Goal: Task Accomplishment & Management: Complete application form

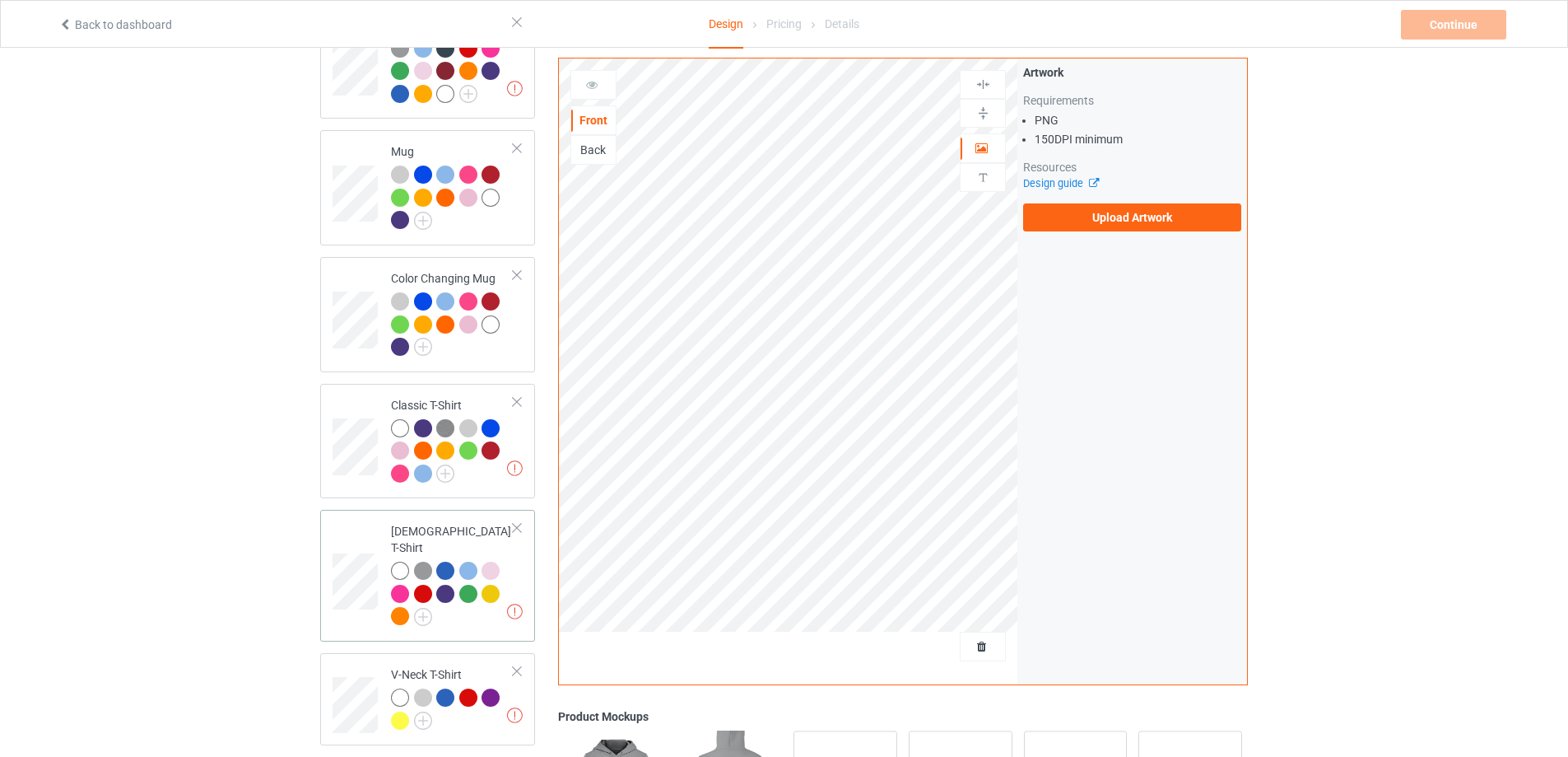
scroll to position [412, 0]
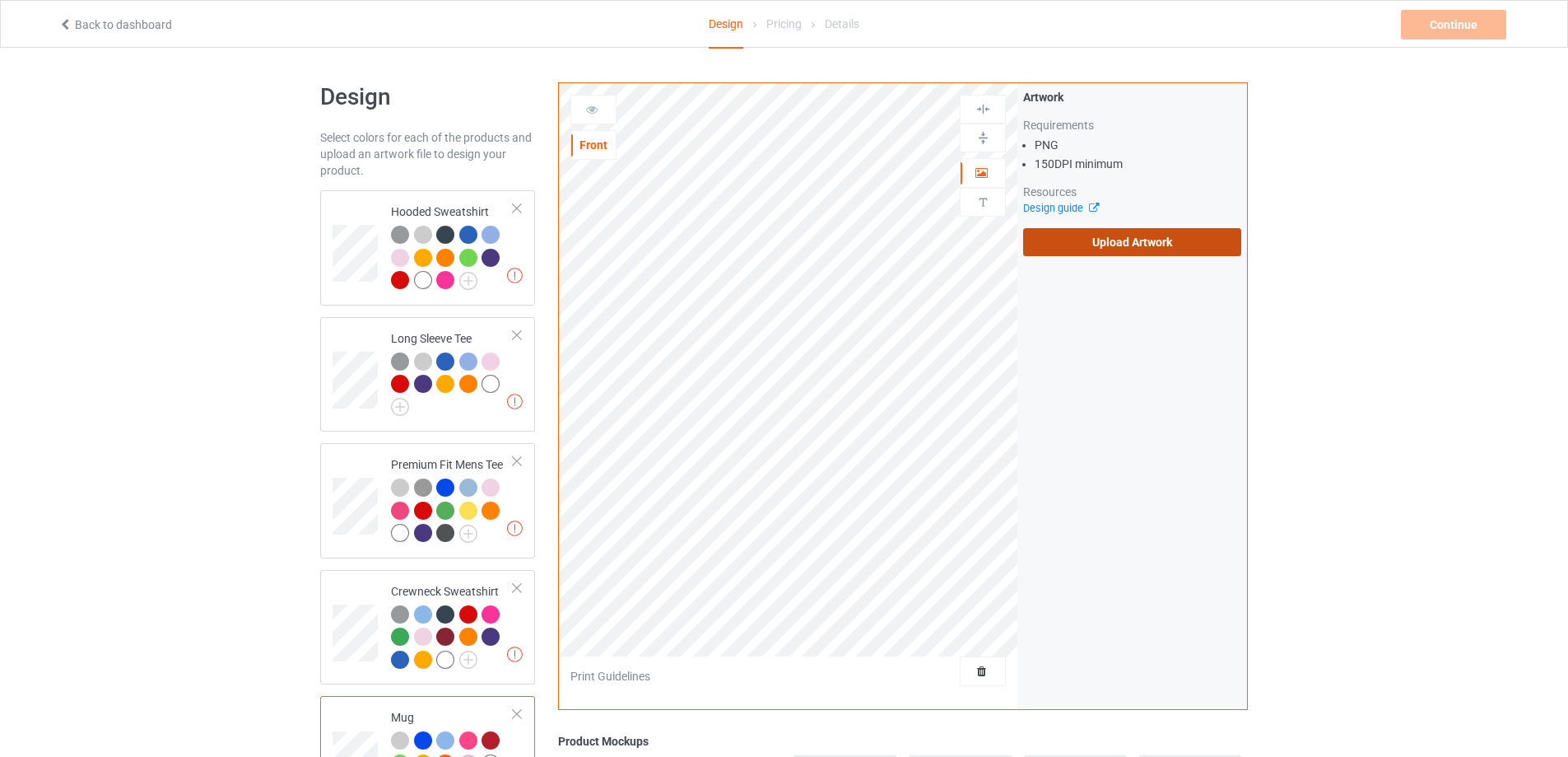
click at [1133, 247] on label "Upload Artwork" at bounding box center [1132, 242] width 218 height 28
click at [0, 0] on input "Upload Artwork" at bounding box center [0, 0] width 0 height 0
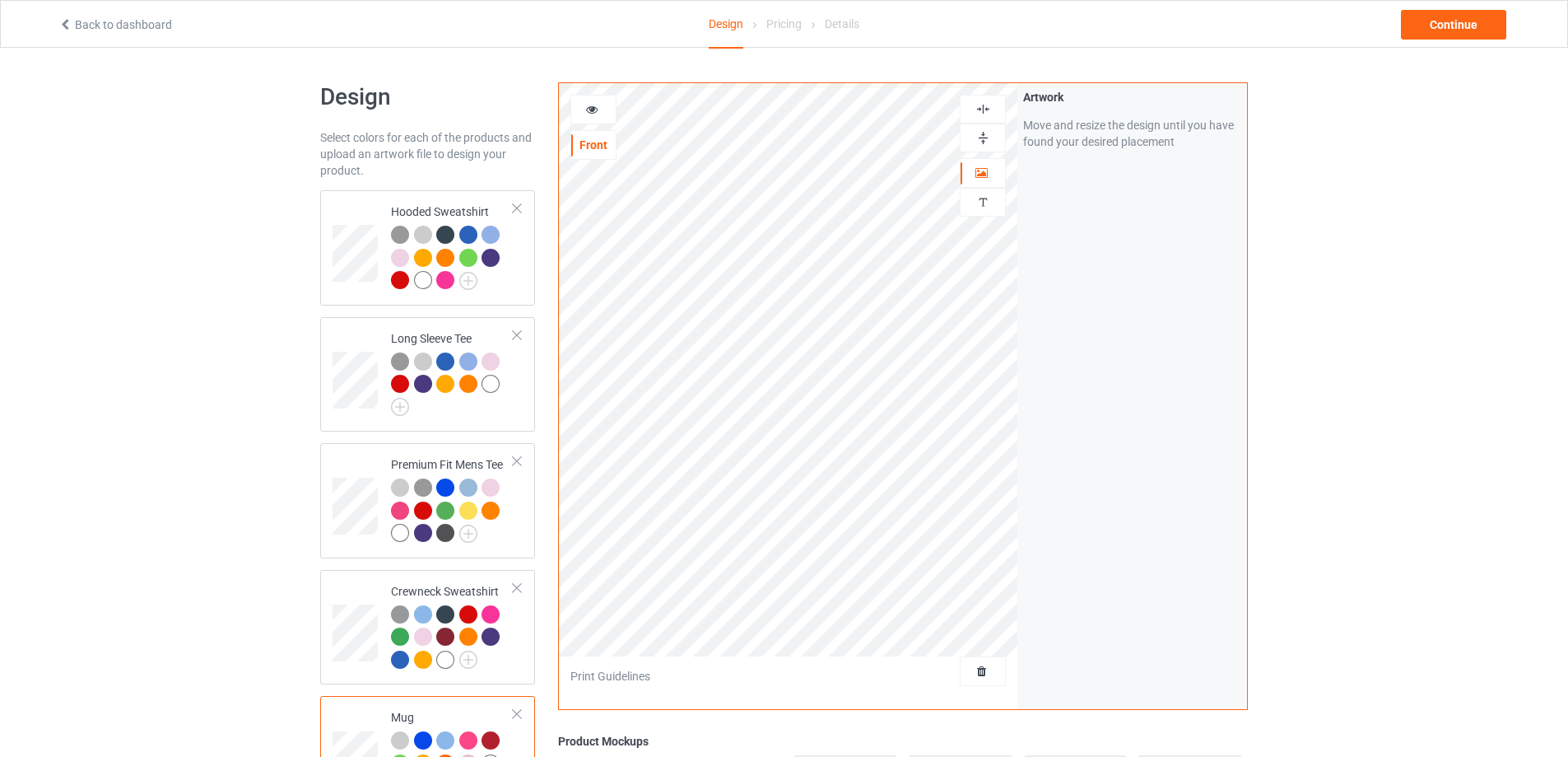
click at [986, 136] on img at bounding box center [983, 137] width 15 height 15
click at [467, 282] on img at bounding box center [469, 281] width 18 height 18
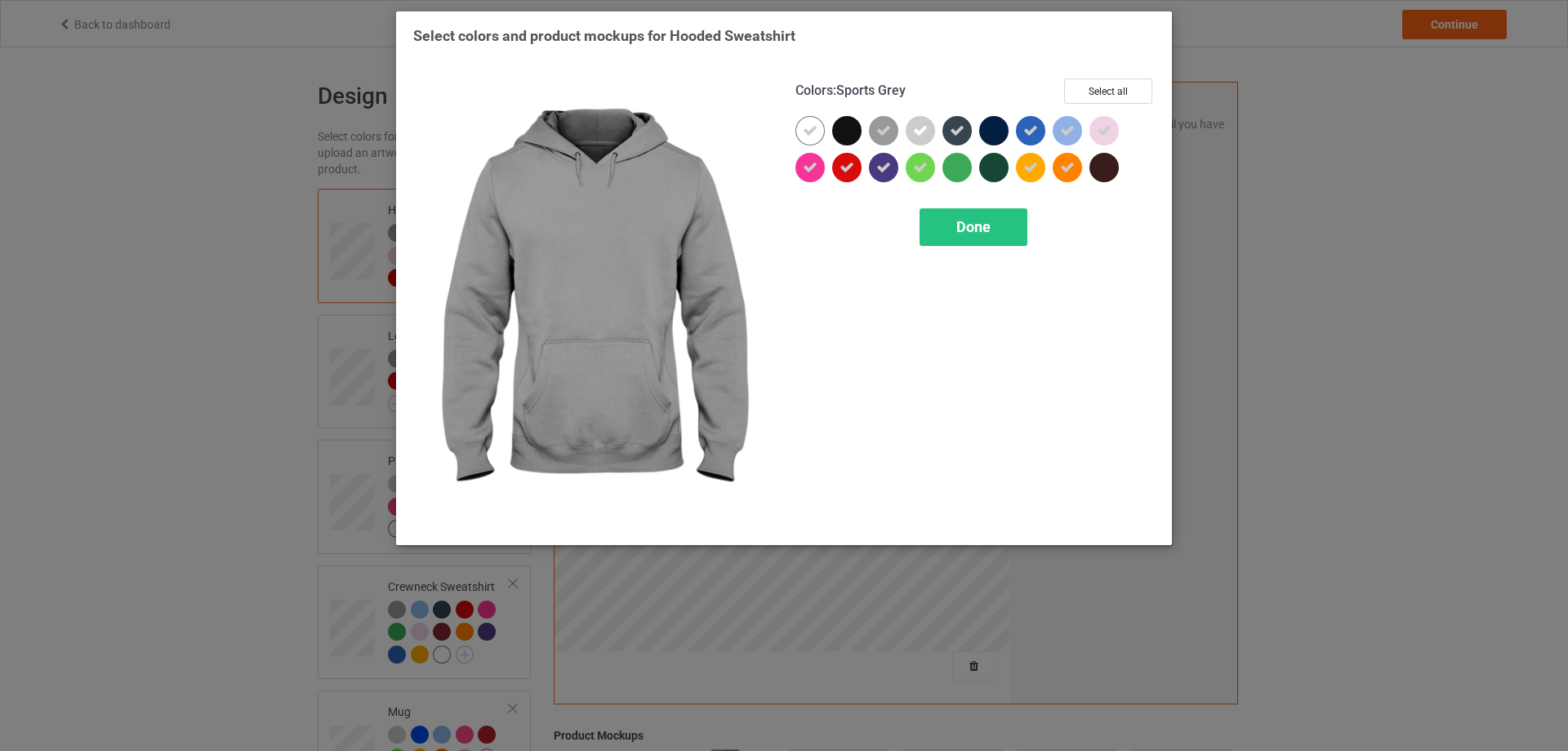
click at [885, 138] on icon at bounding box center [883, 131] width 14 height 14
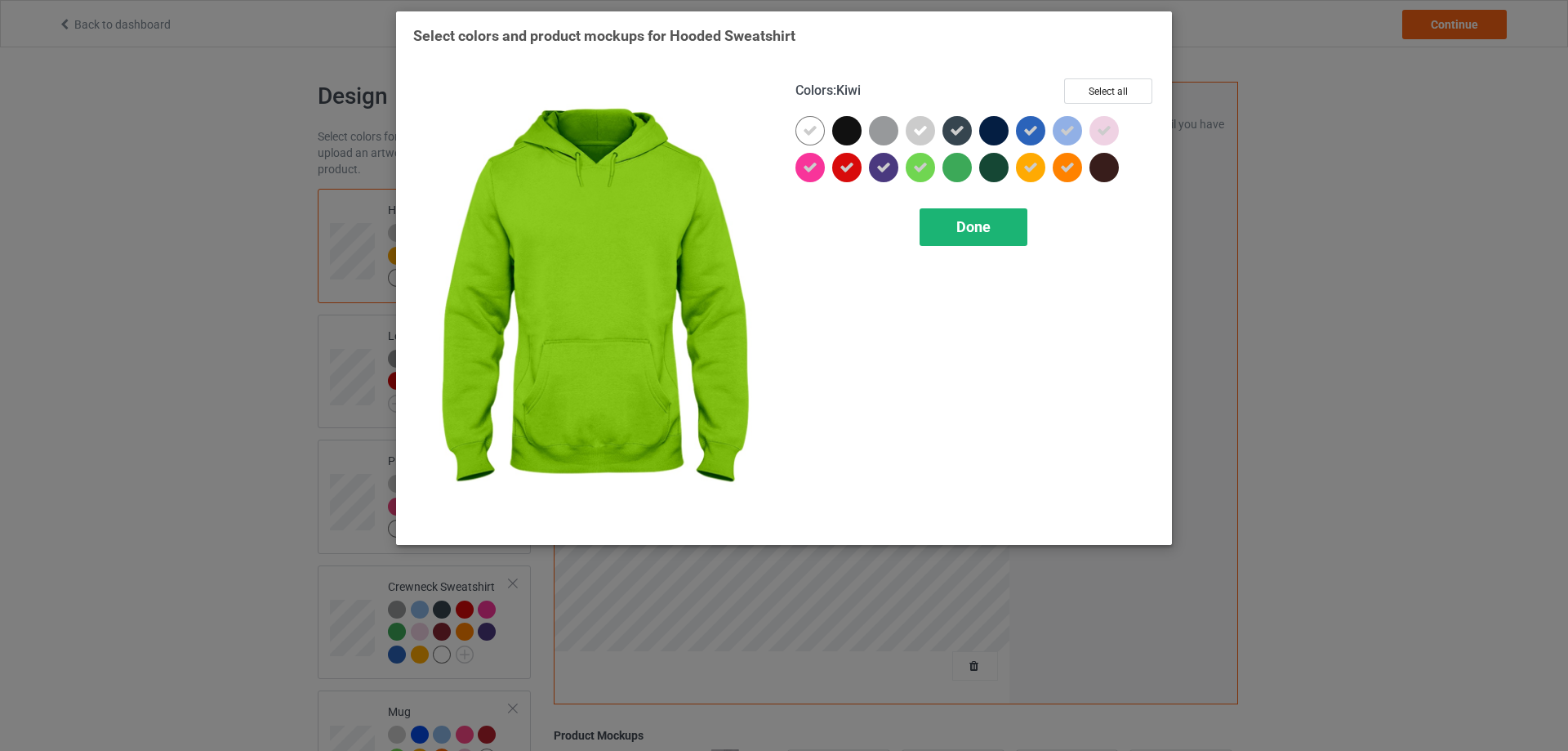
click at [962, 229] on span "Done" at bounding box center [973, 226] width 34 height 17
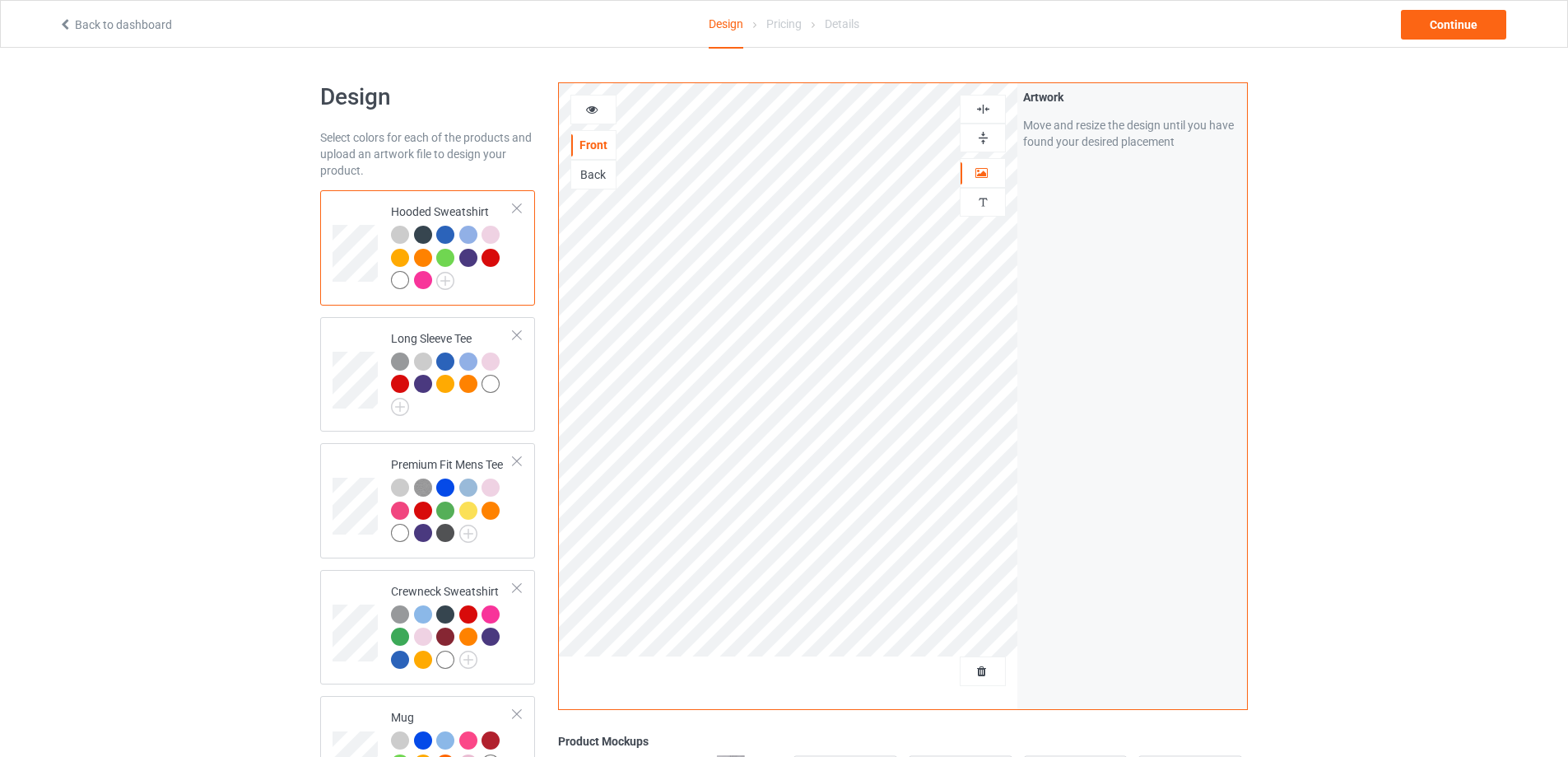
click at [399, 284] on div at bounding box center [400, 280] width 18 height 18
click at [395, 405] on img at bounding box center [400, 407] width 18 height 18
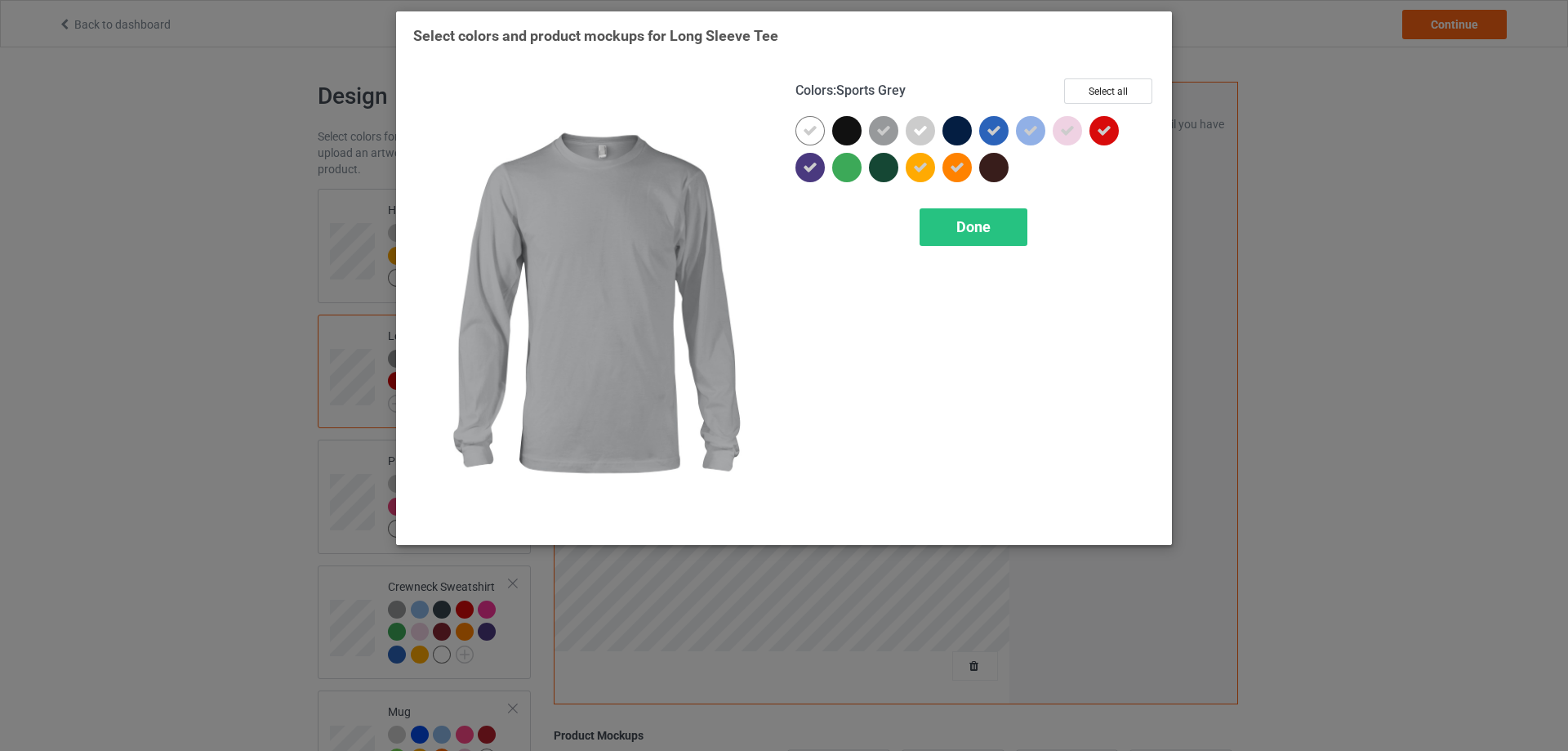
click at [886, 134] on icon at bounding box center [883, 131] width 14 height 14
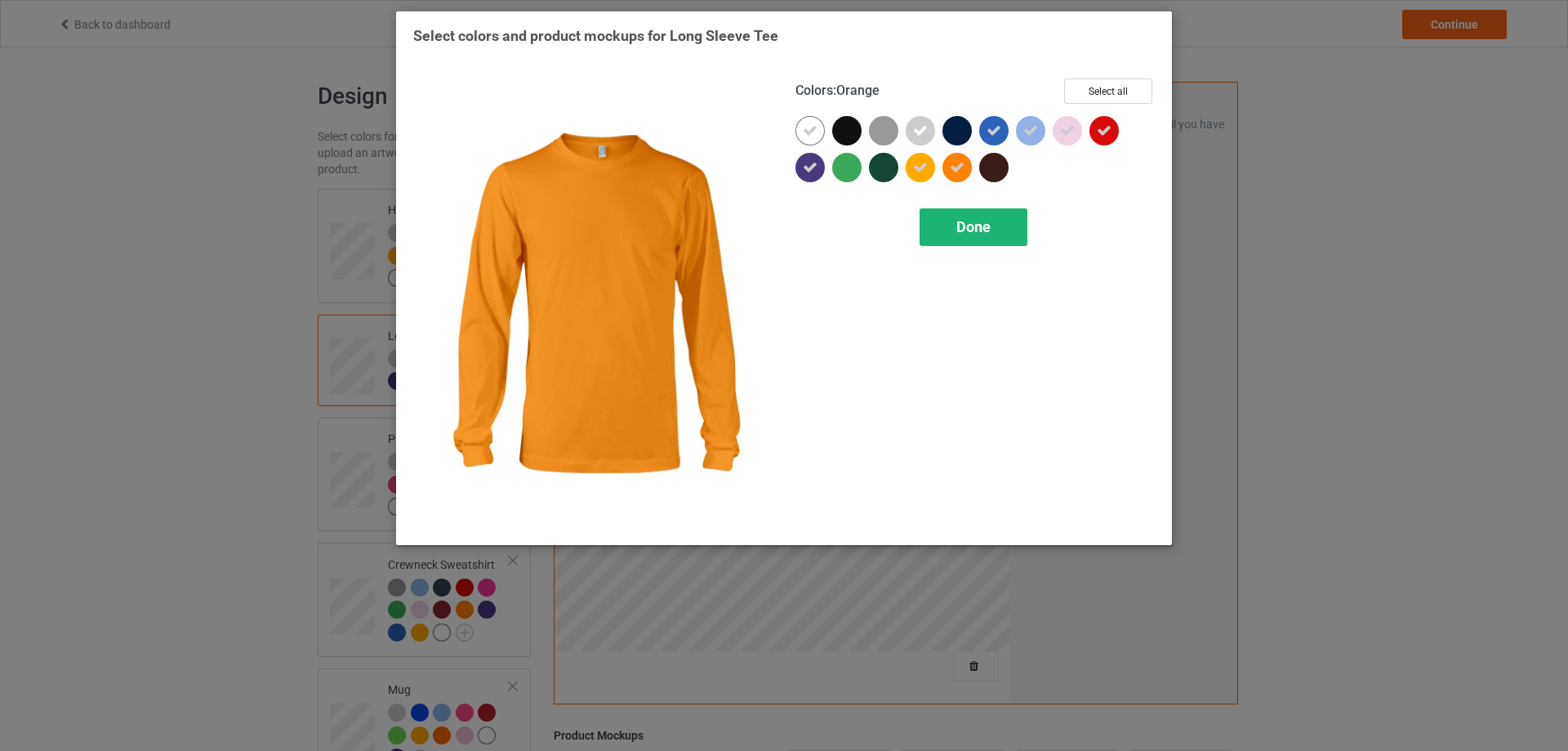
click at [978, 224] on span "Done" at bounding box center [973, 226] width 34 height 17
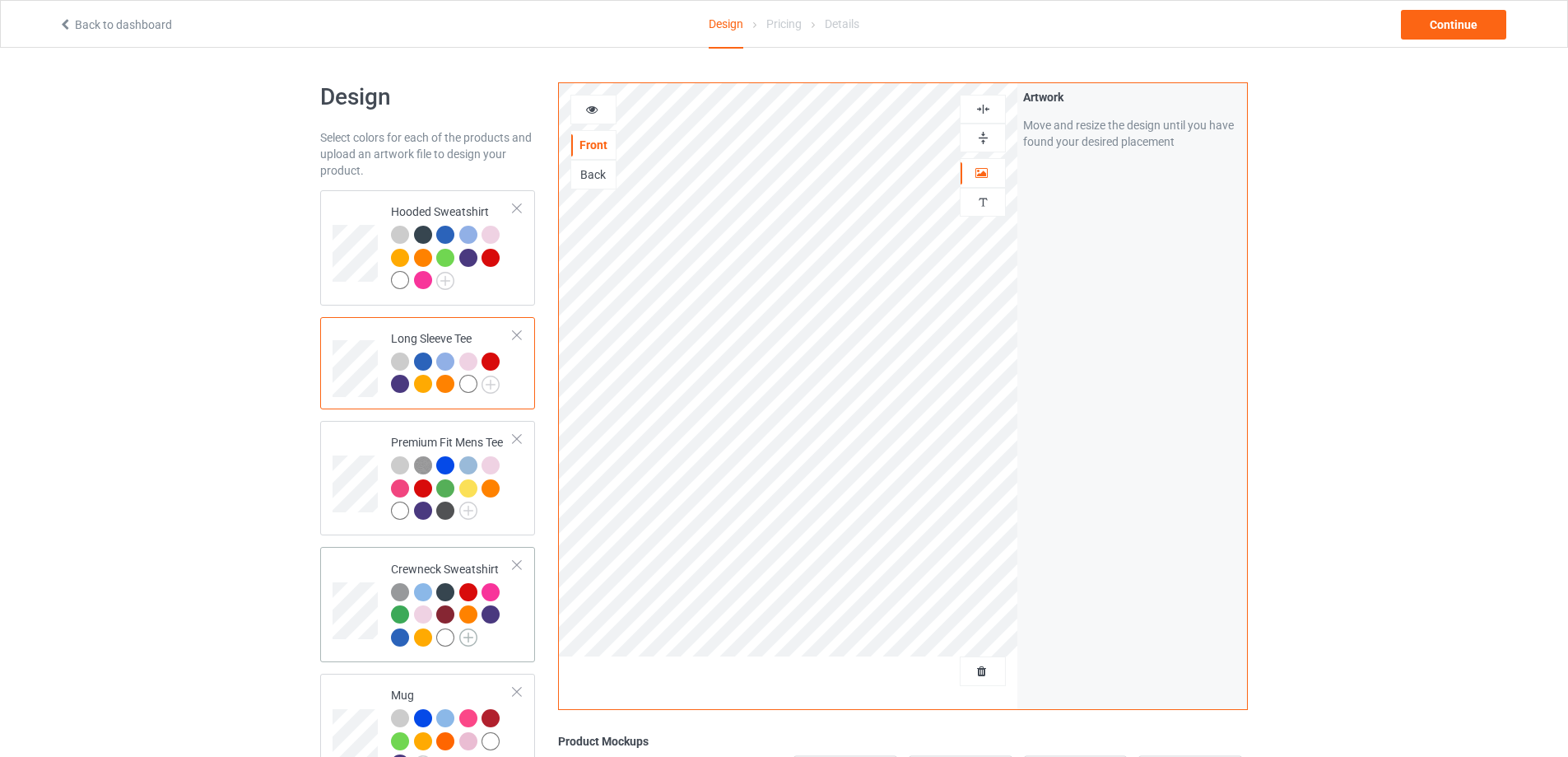
click at [465, 641] on img at bounding box center [469, 637] width 18 height 18
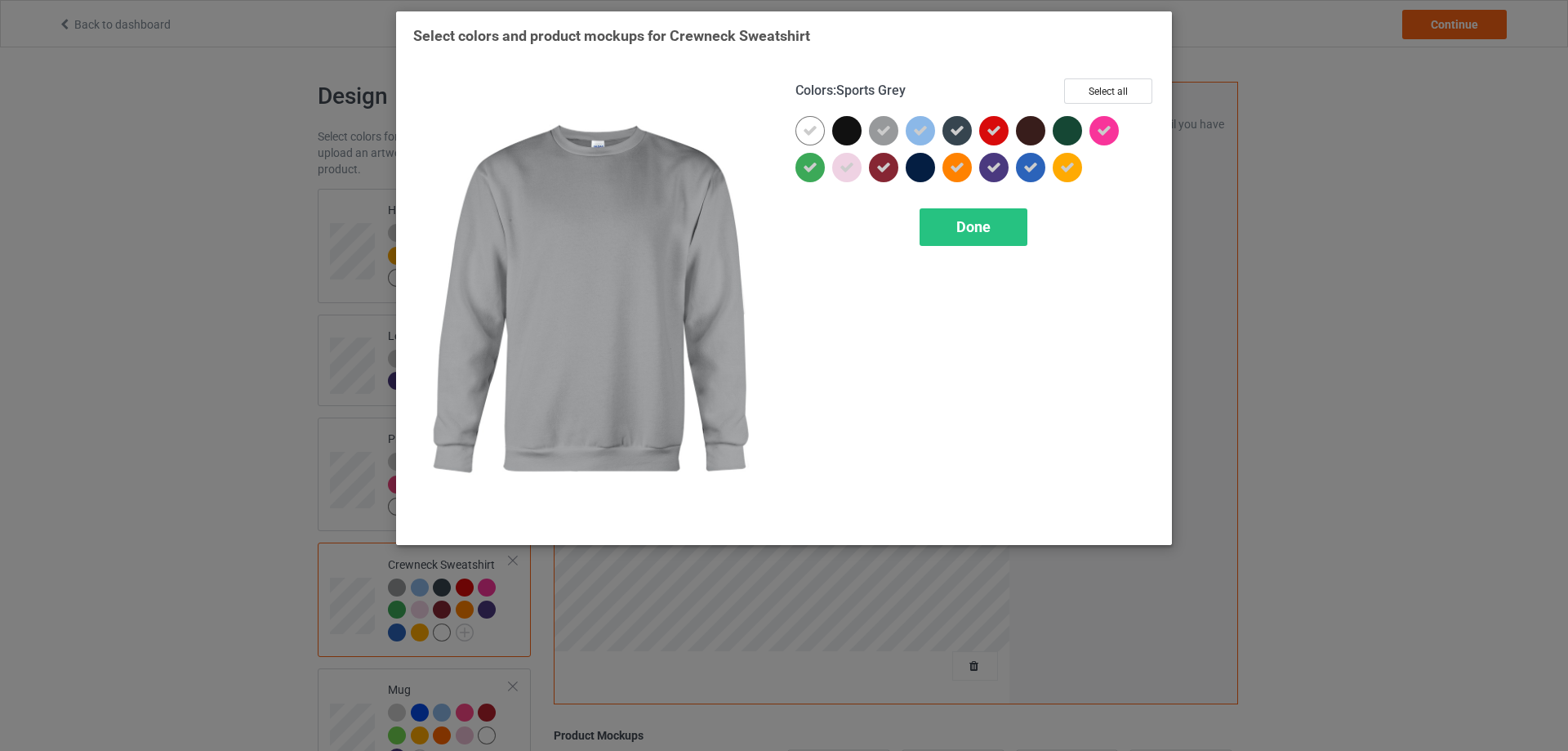
click at [887, 136] on icon at bounding box center [883, 131] width 14 height 14
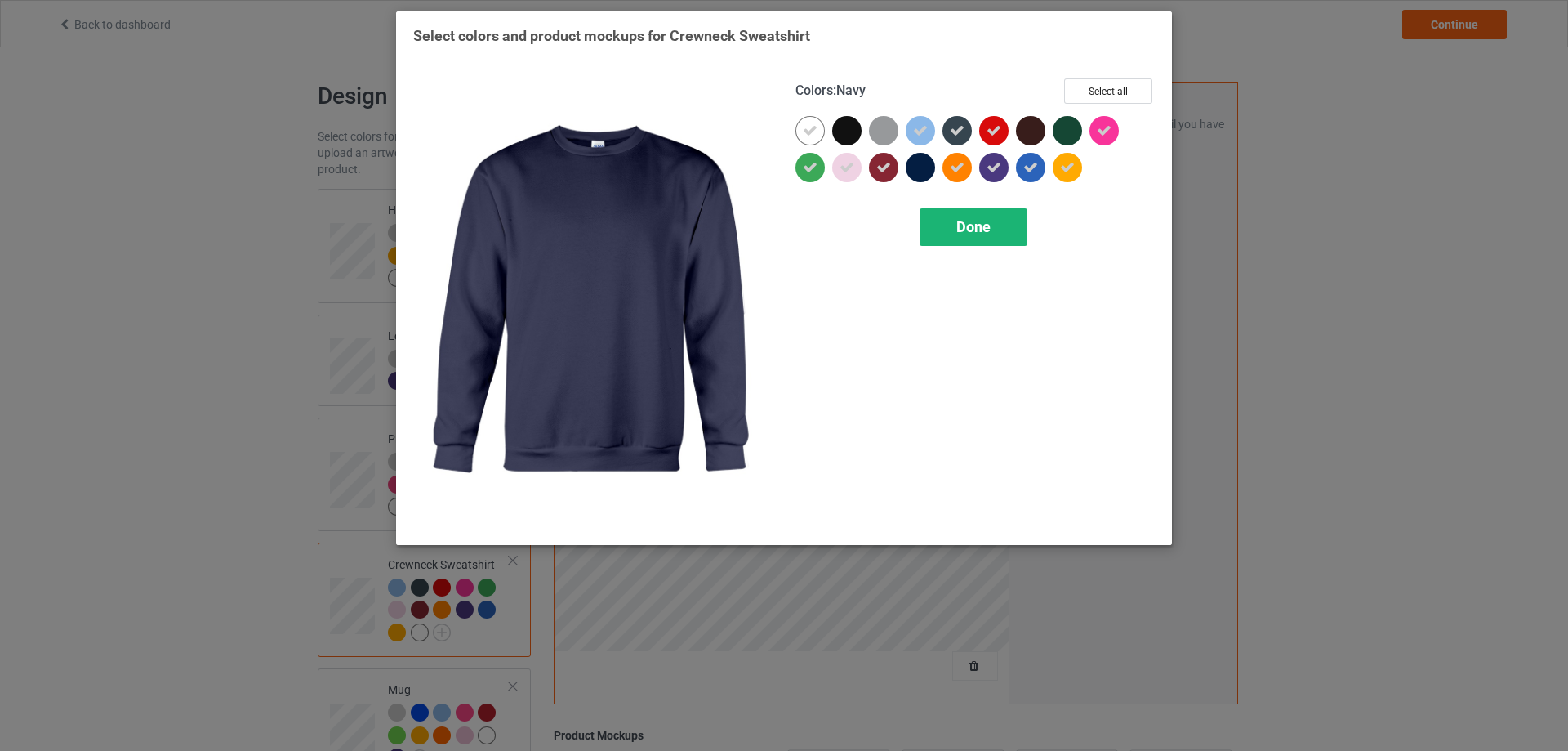
click at [963, 233] on span "Done" at bounding box center [973, 226] width 34 height 17
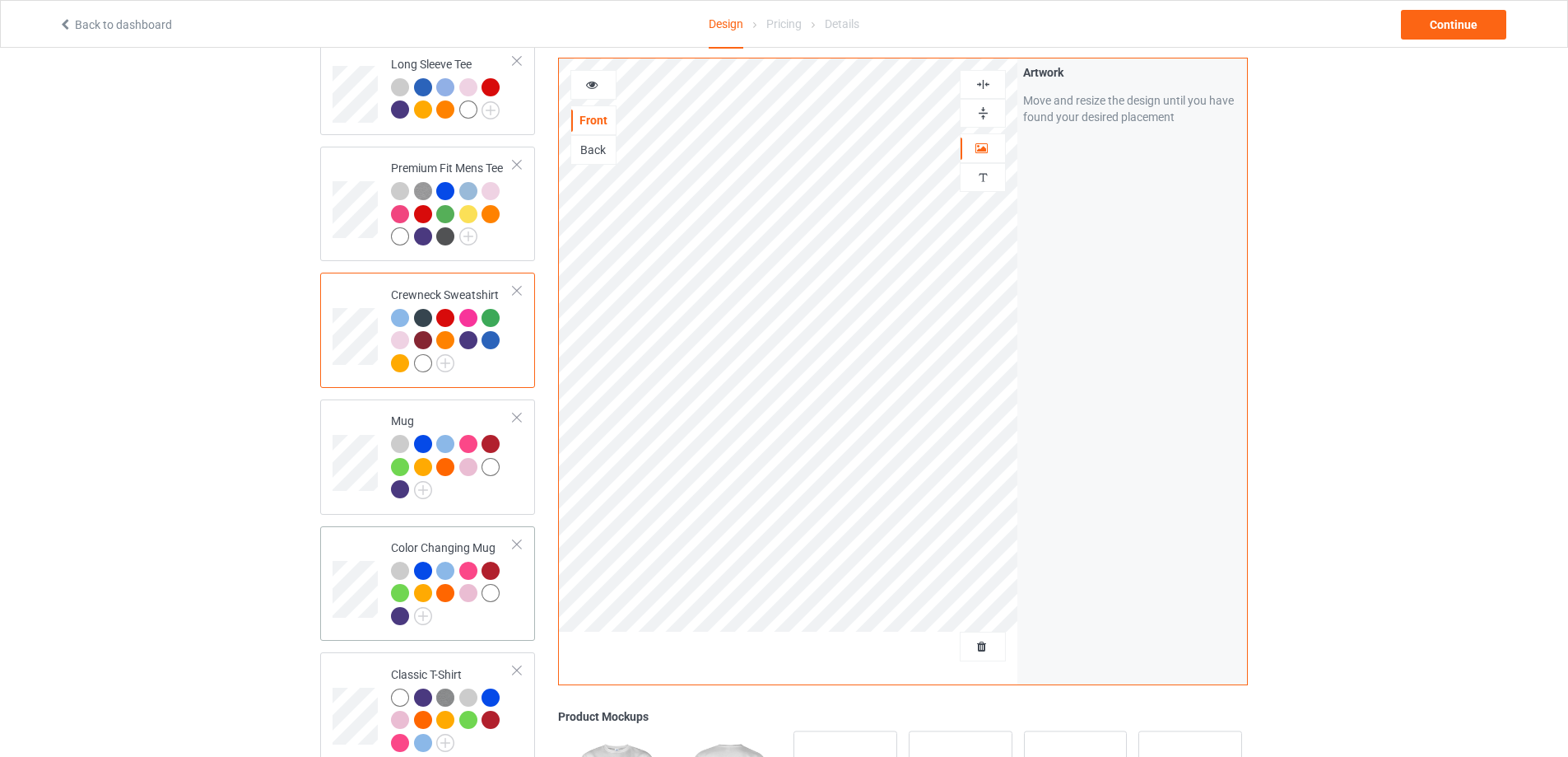
scroll to position [686, 0]
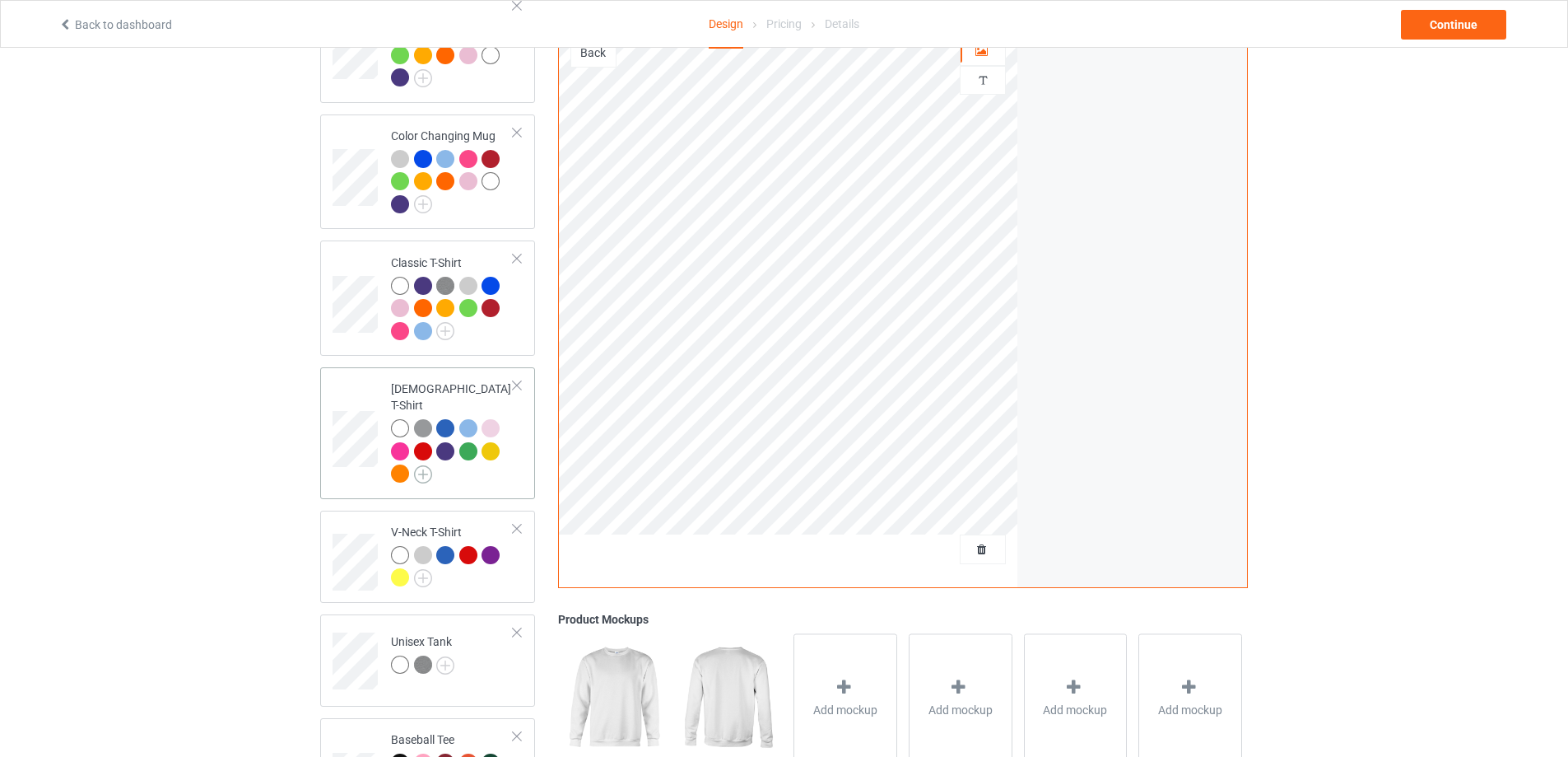
click at [425, 469] on img at bounding box center [423, 474] width 18 height 18
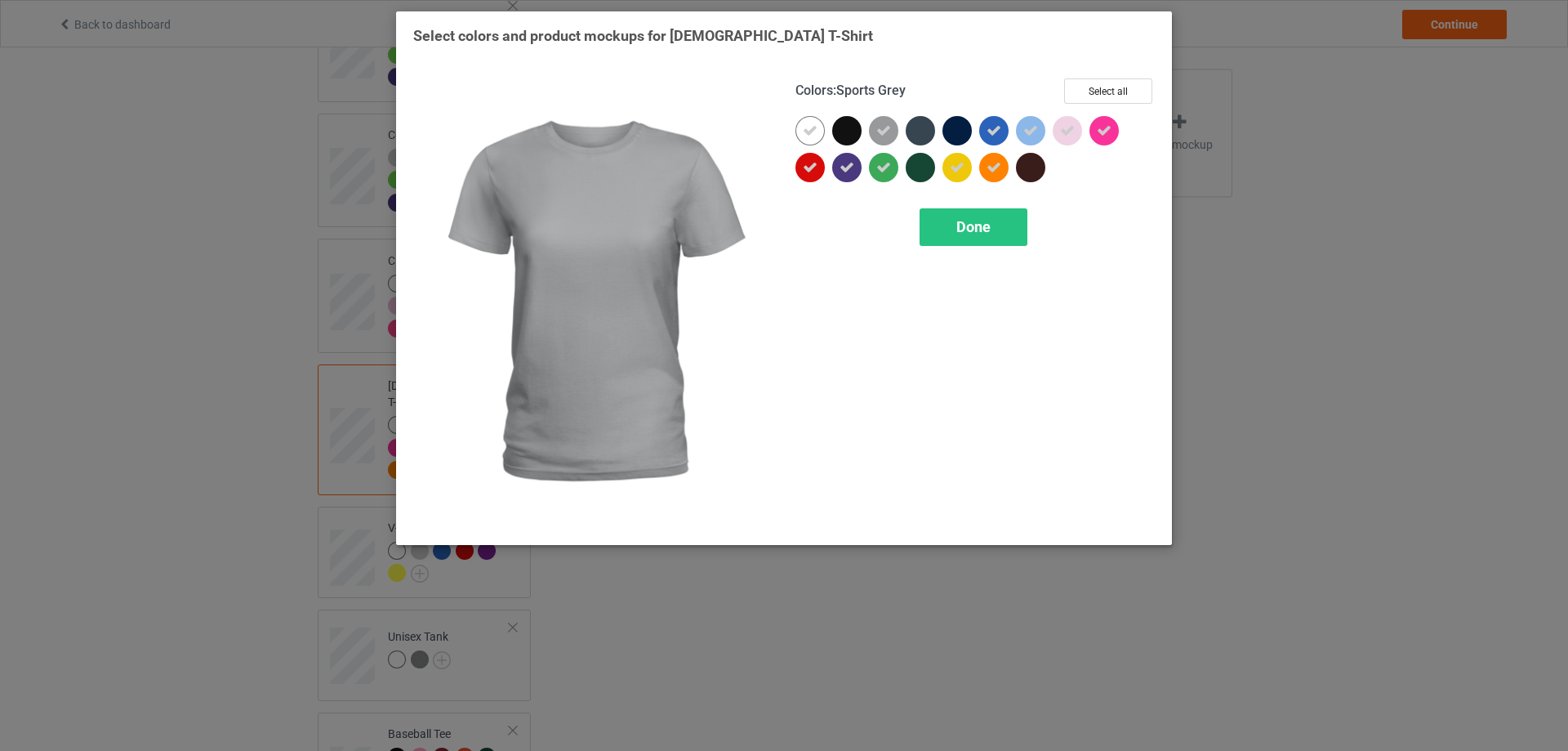
click at [889, 133] on icon at bounding box center [883, 131] width 14 height 14
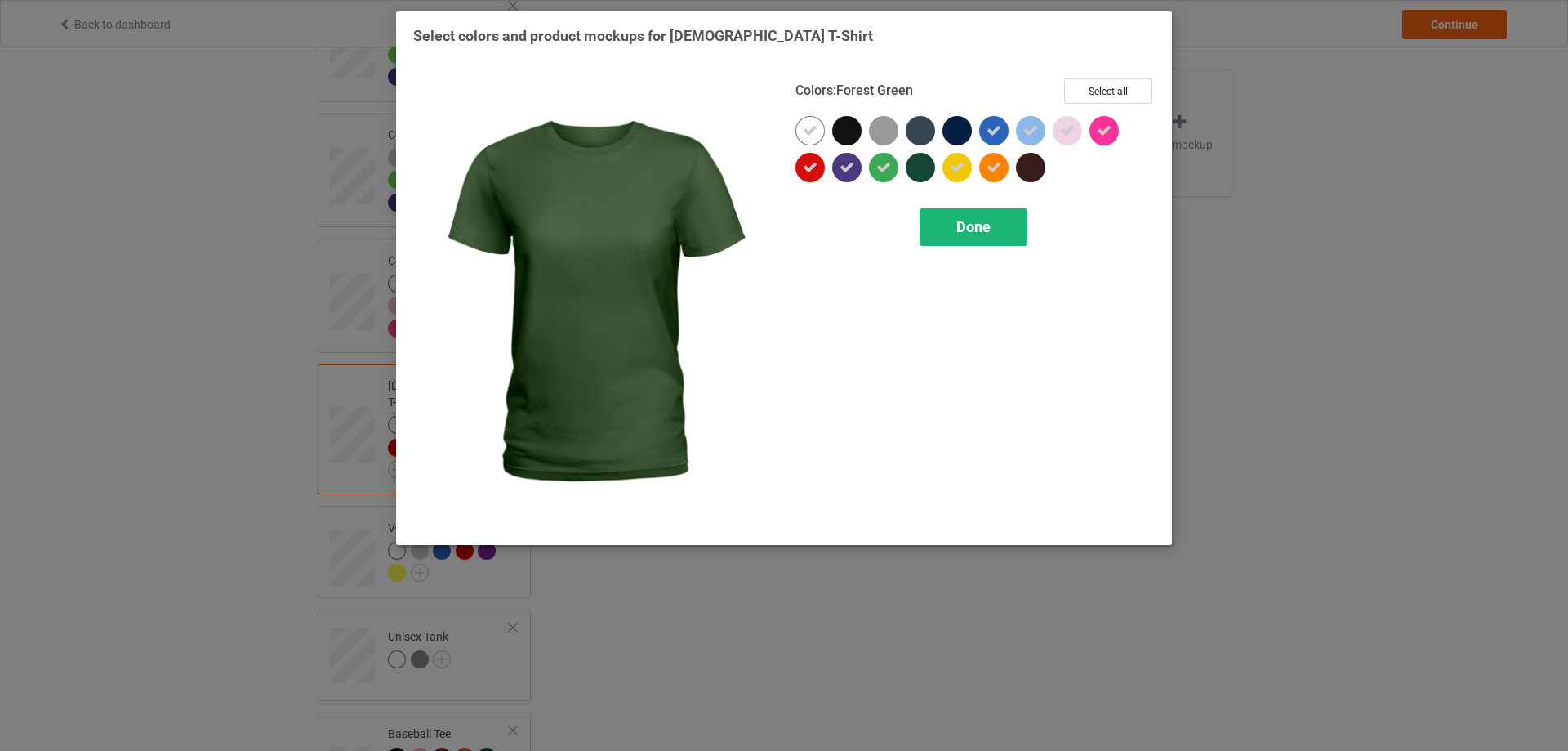
click at [968, 226] on span "Done" at bounding box center [973, 226] width 34 height 17
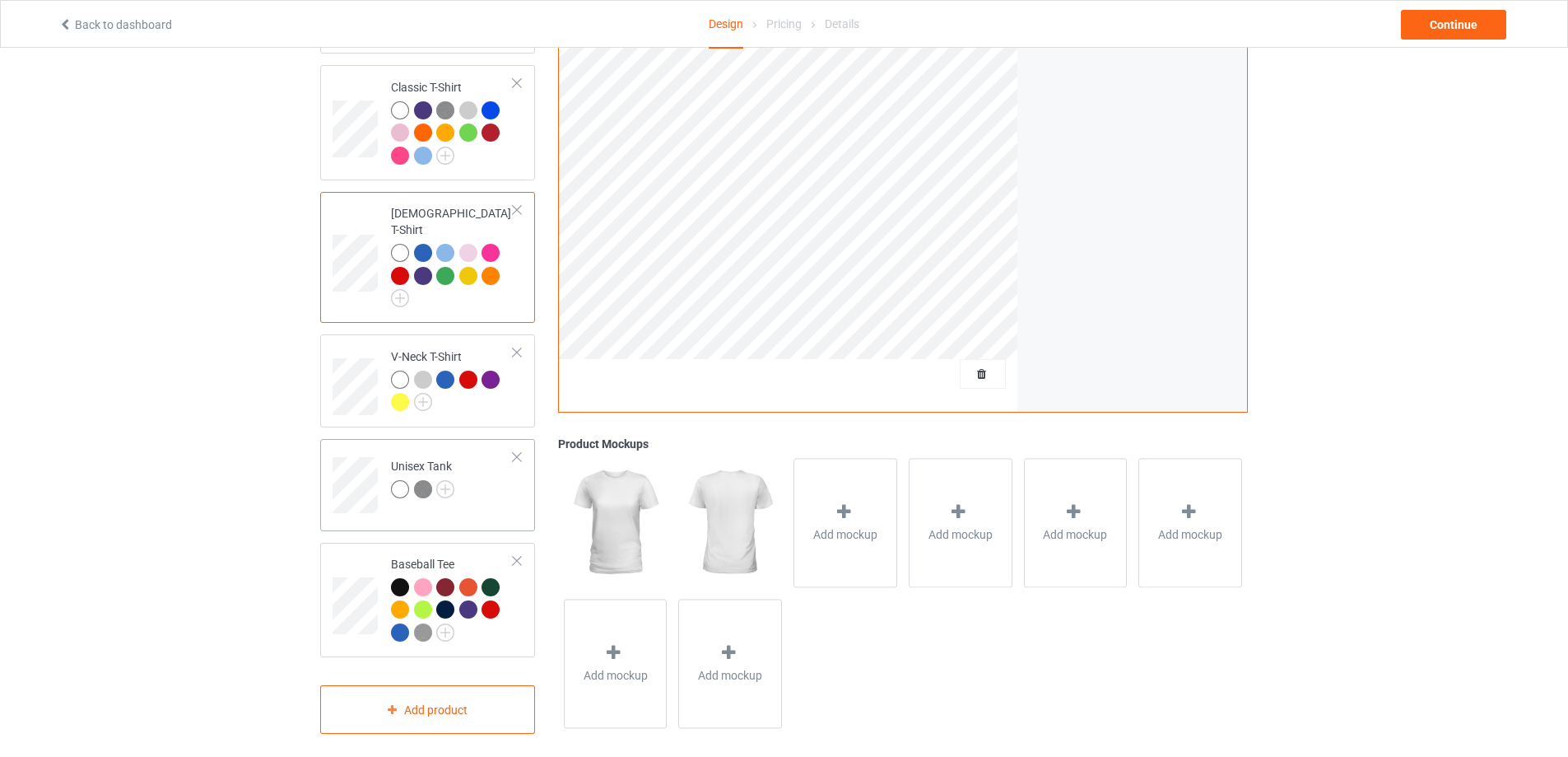
scroll to position [865, 0]
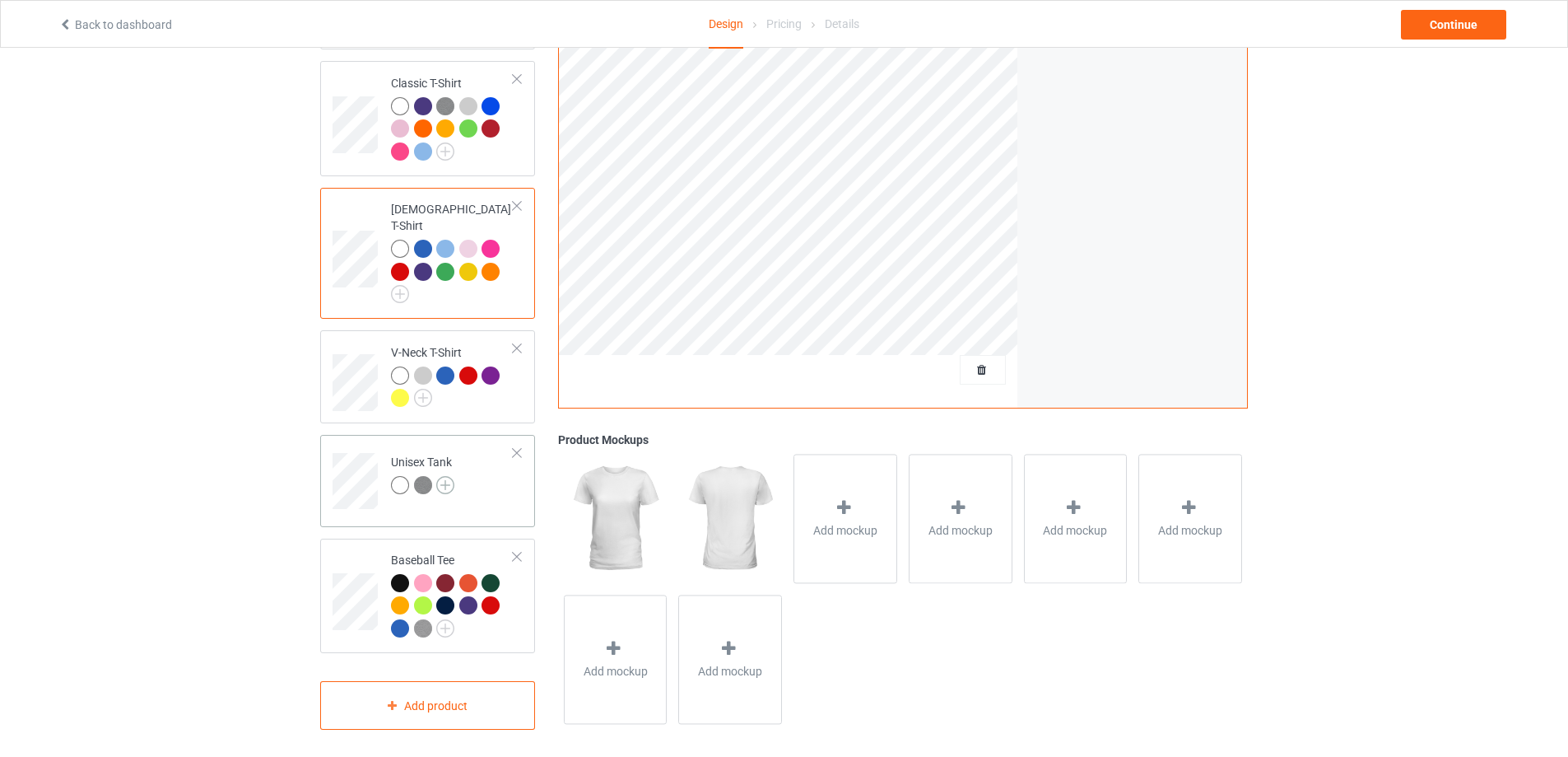
click at [442, 476] on img at bounding box center [445, 485] width 18 height 18
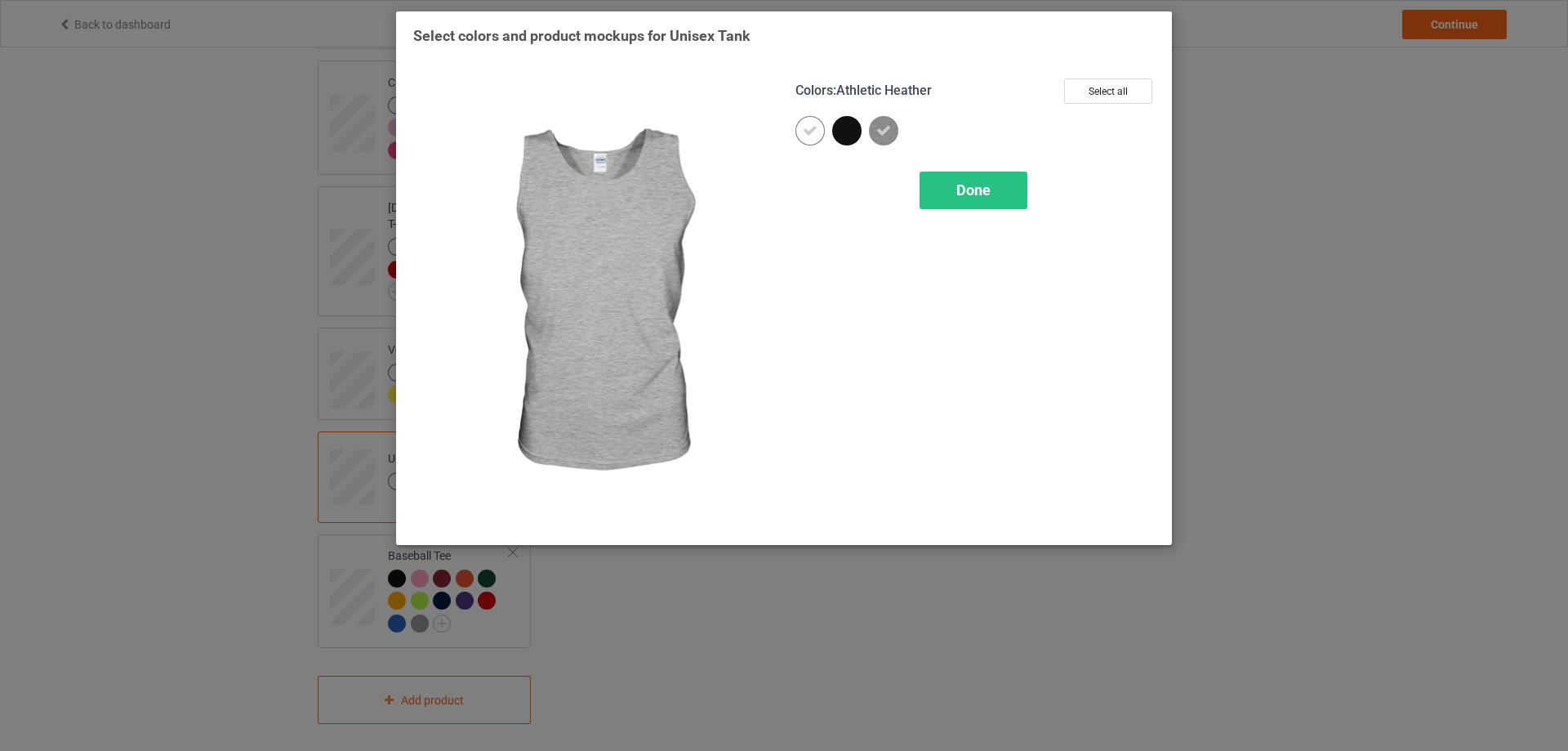
click at [890, 140] on img at bounding box center [883, 131] width 30 height 30
click at [880, 133] on img at bounding box center [883, 131] width 30 height 30
click at [881, 133] on icon at bounding box center [883, 131] width 14 height 14
click at [960, 190] on span "Done" at bounding box center [973, 189] width 34 height 17
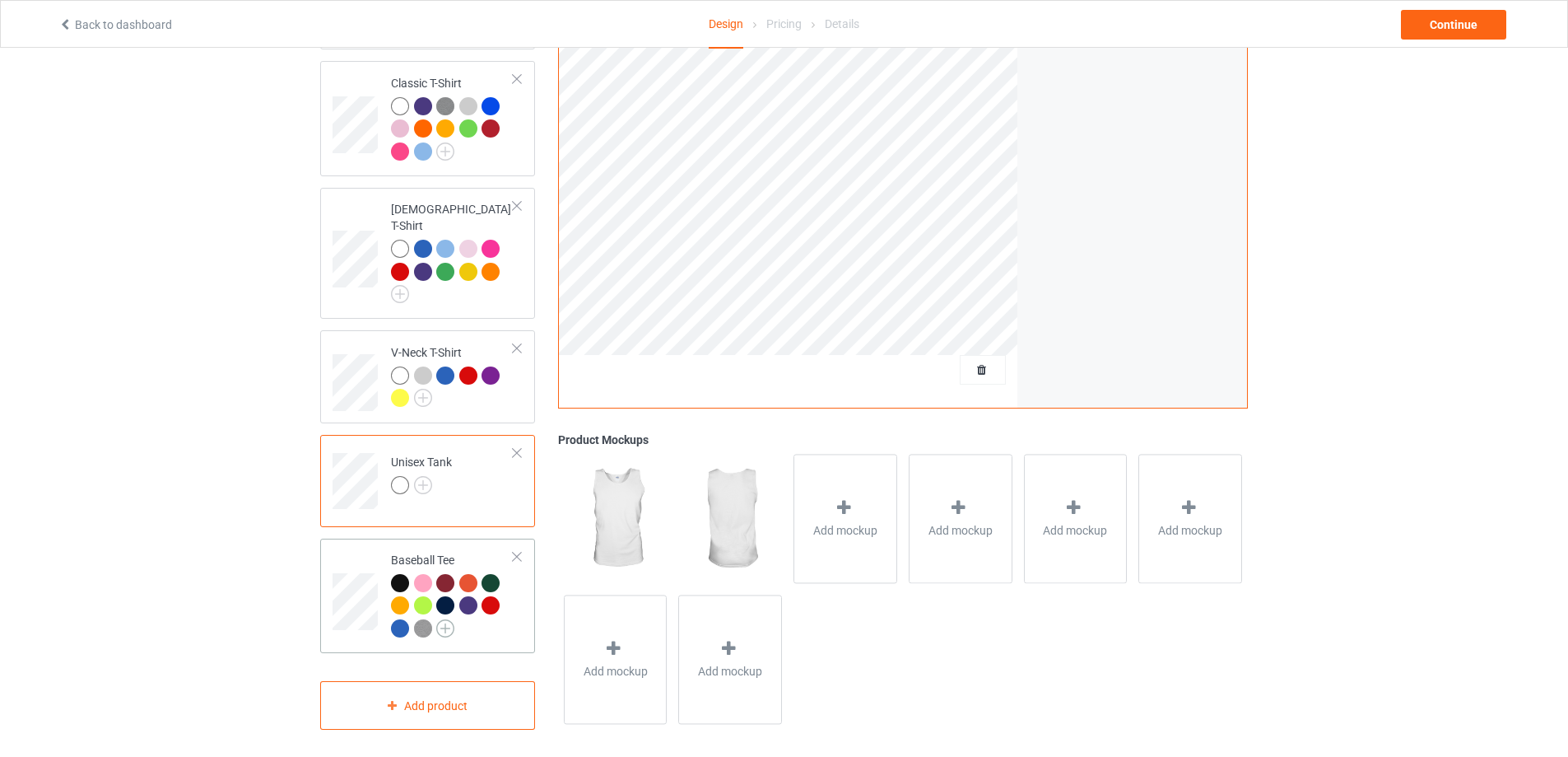
click at [442, 619] on img at bounding box center [445, 628] width 18 height 18
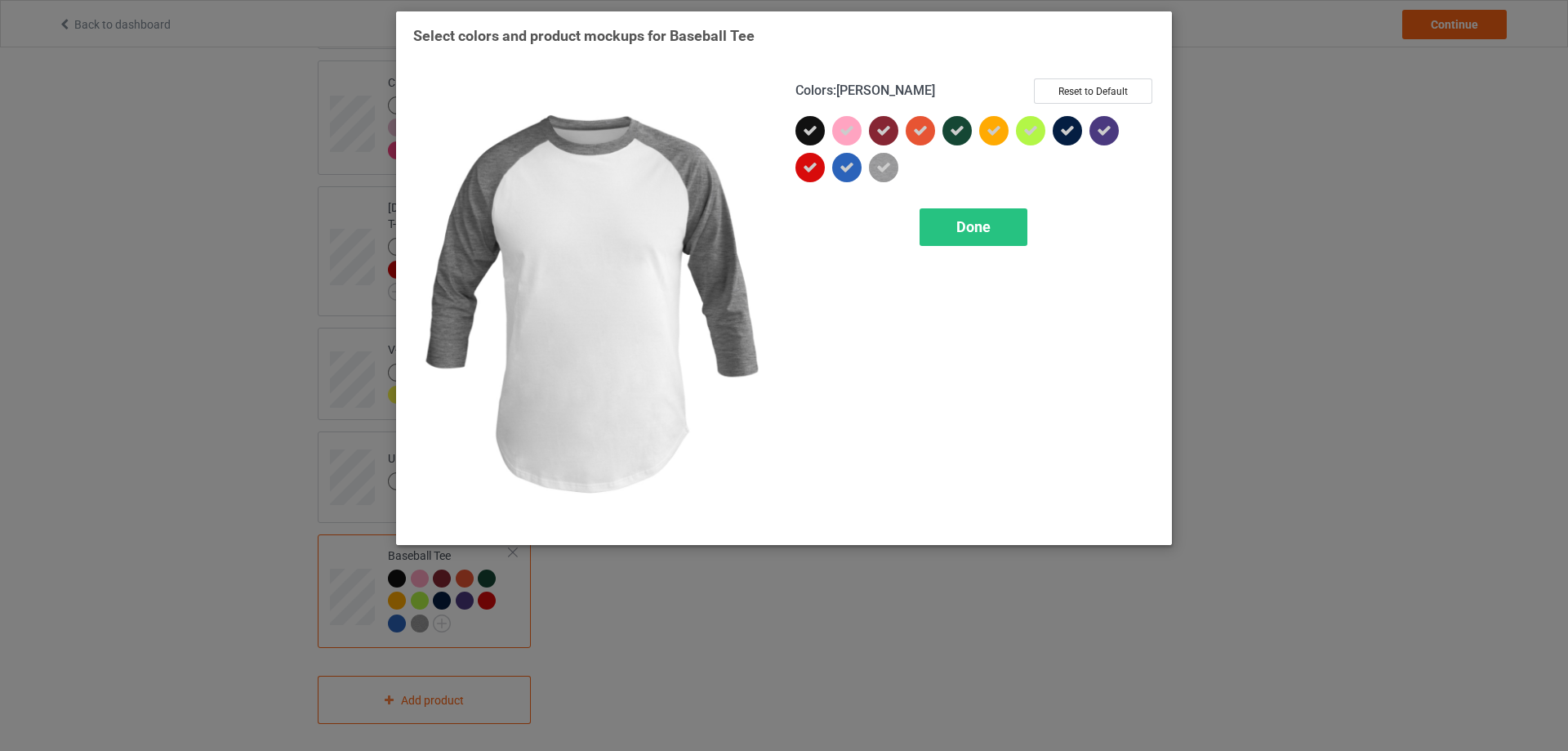
click at [890, 168] on icon at bounding box center [883, 168] width 14 height 14
click at [890, 168] on img at bounding box center [883, 167] width 30 height 30
click at [953, 213] on div "Done" at bounding box center [973, 227] width 108 height 38
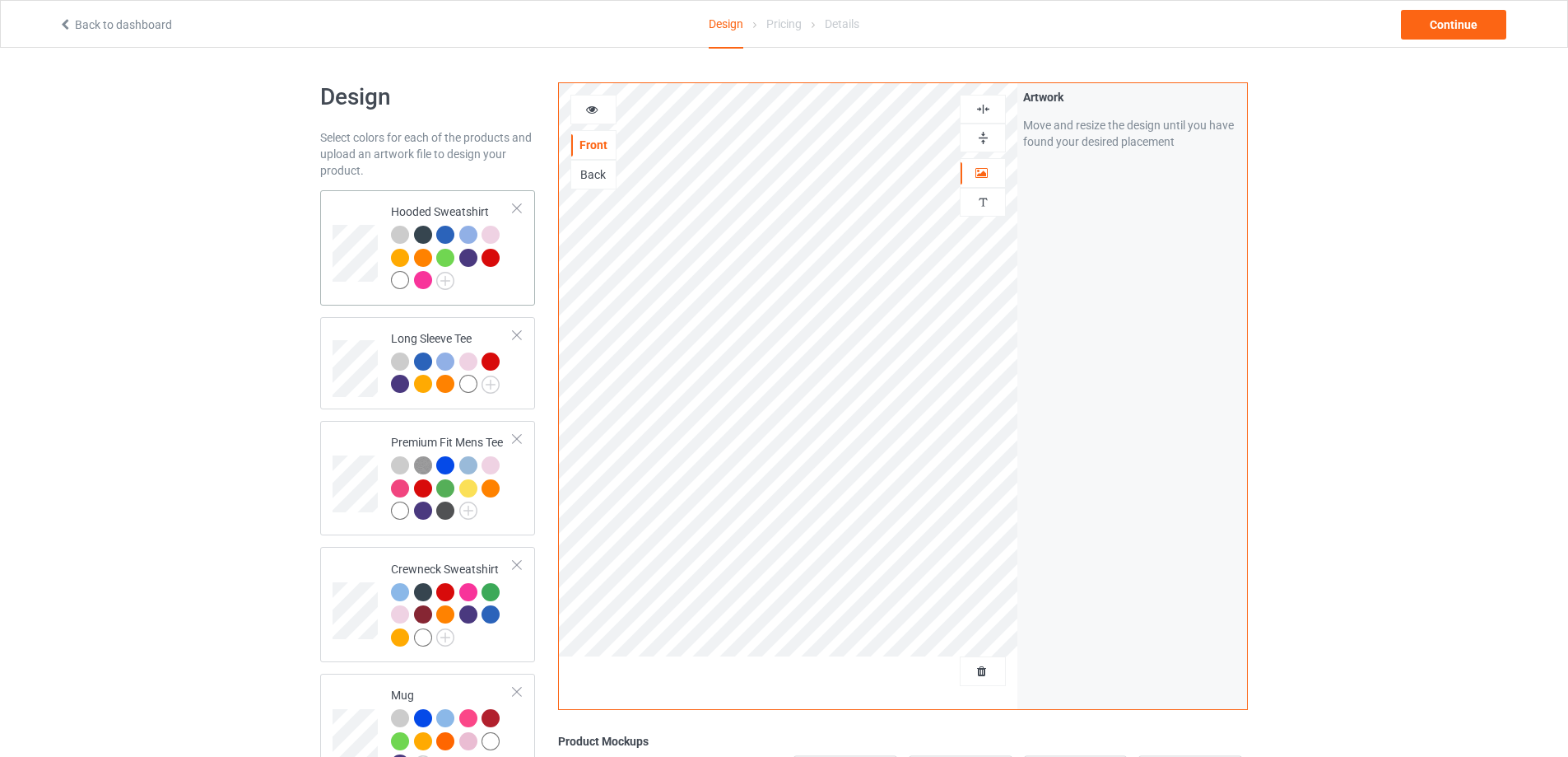
click at [399, 282] on div at bounding box center [400, 280] width 18 height 18
click at [1440, 32] on div "Continue" at bounding box center [1454, 25] width 105 height 30
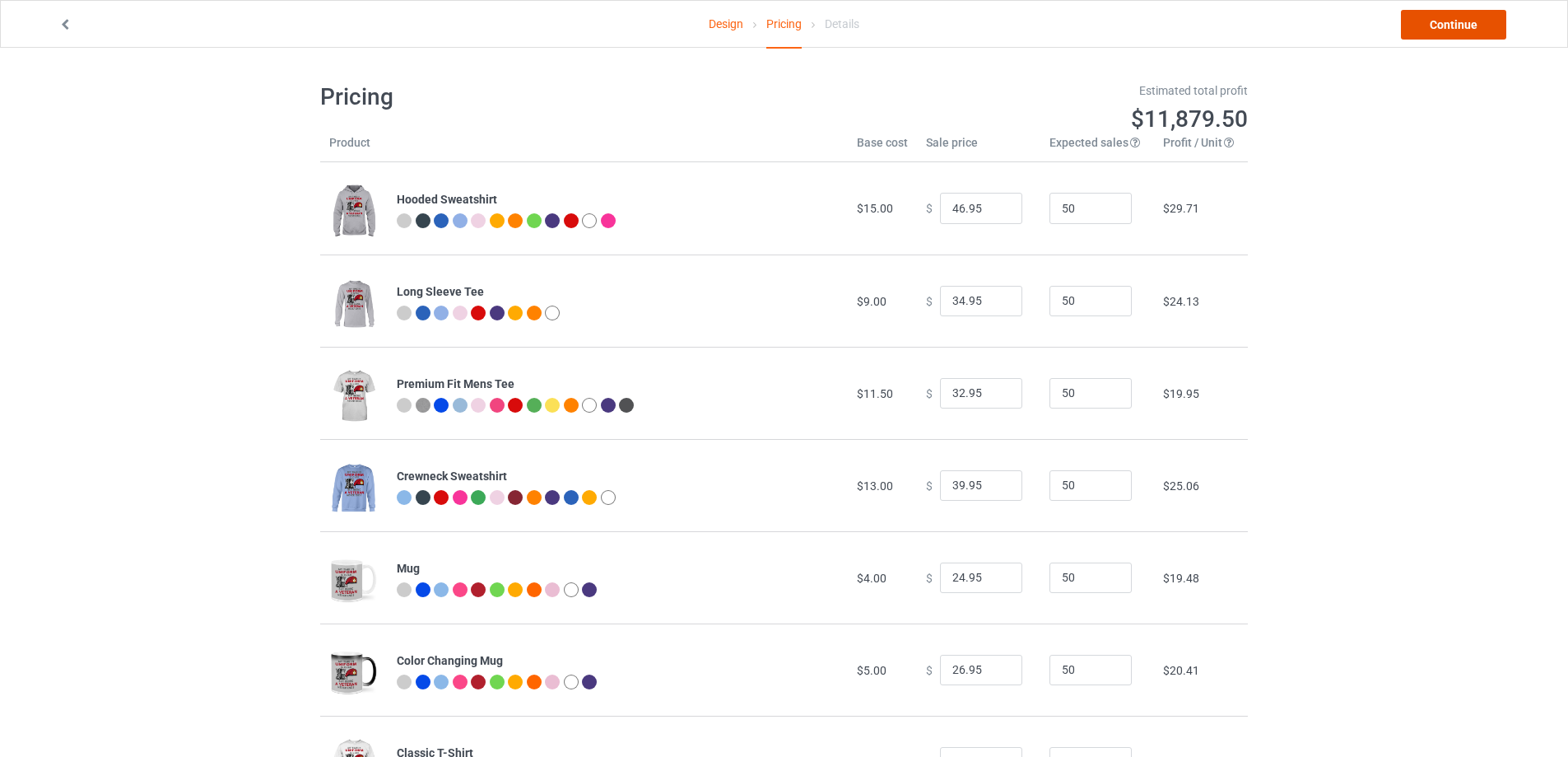
click at [1447, 22] on link "Continue" at bounding box center [1454, 25] width 105 height 30
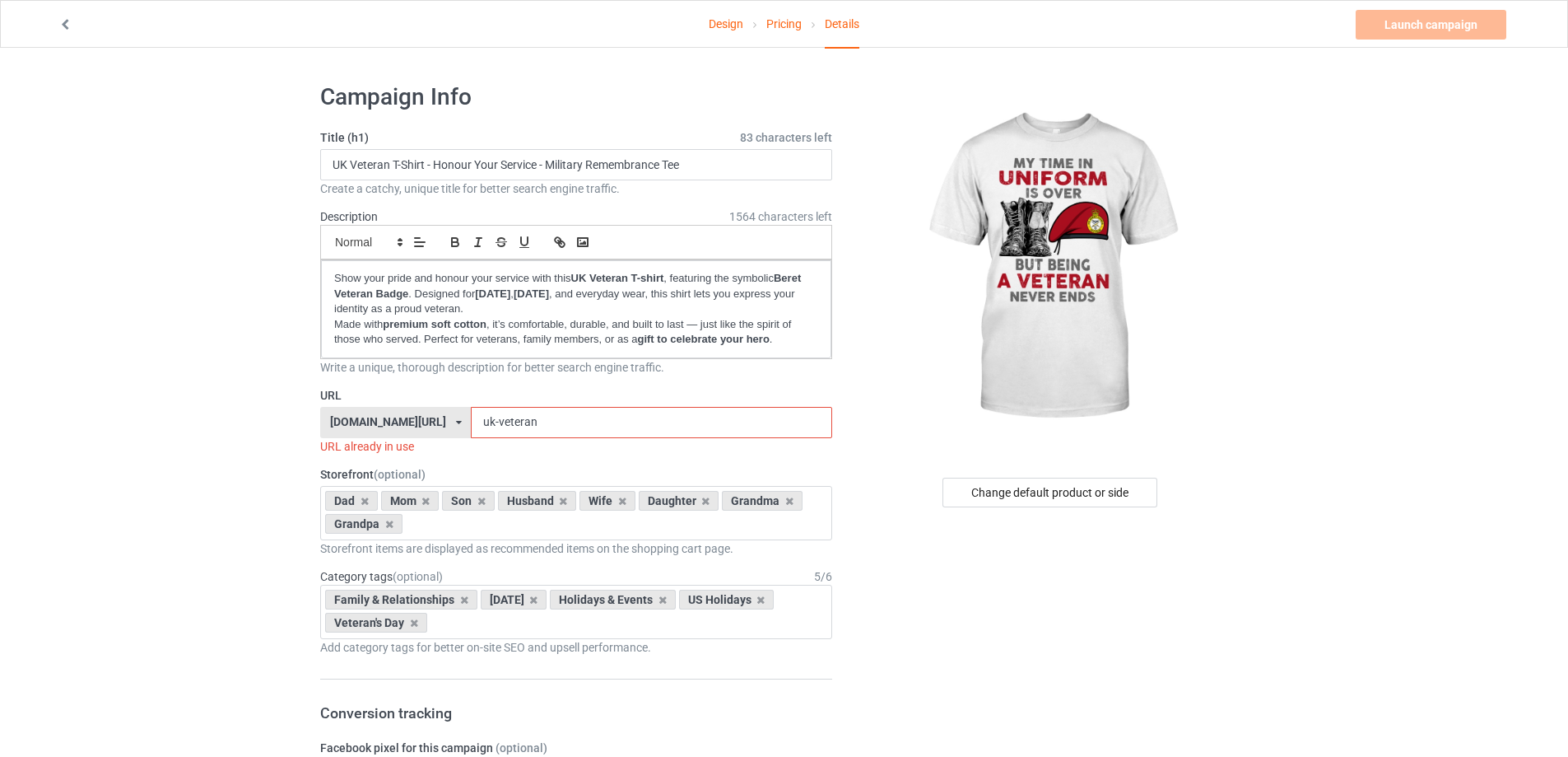
click at [531, 419] on input "uk-veteran" at bounding box center [650, 423] width 361 height 31
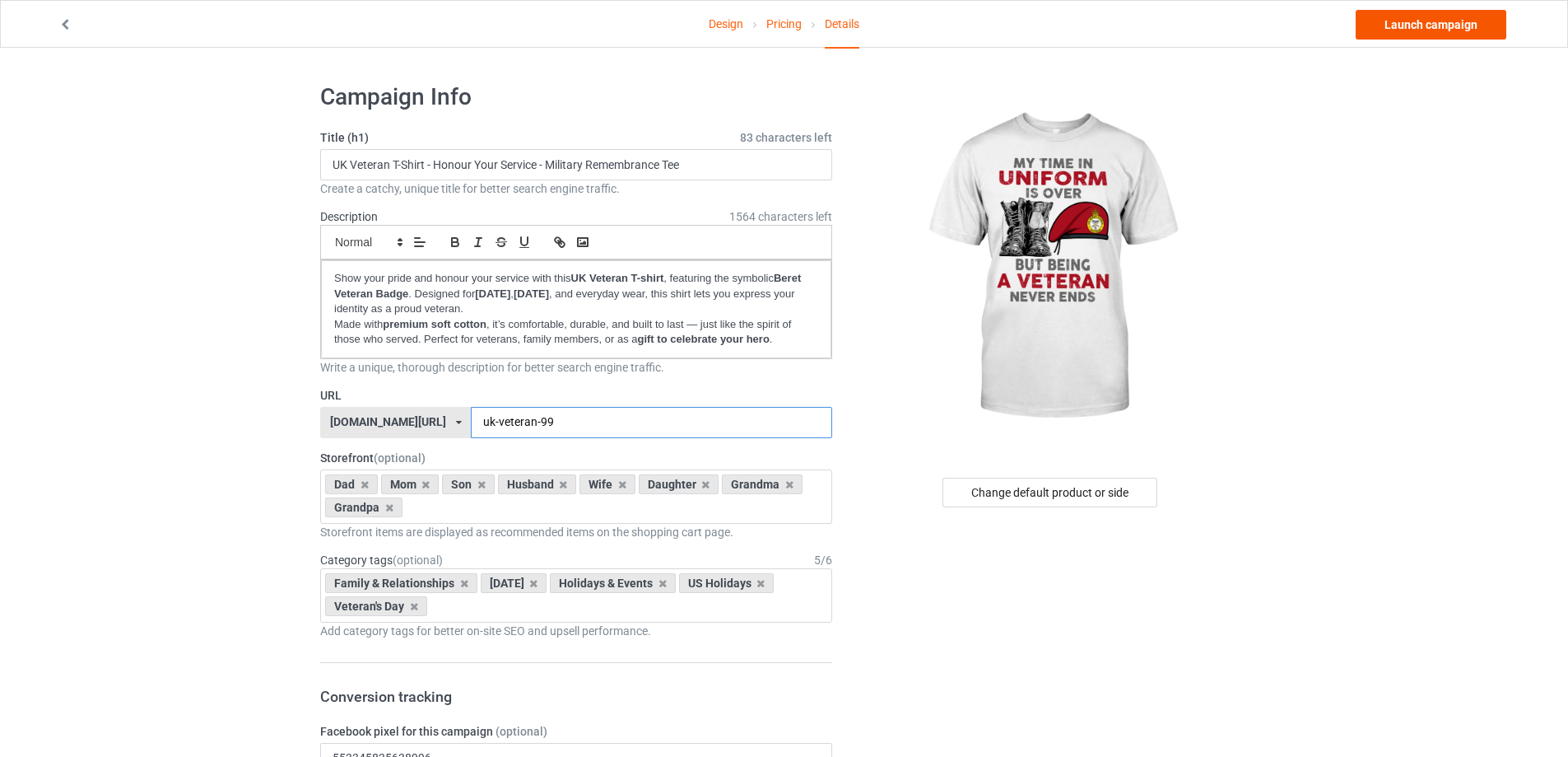
type input "uk-veteran-99"
click at [1424, 29] on link "Launch campaign" at bounding box center [1431, 25] width 151 height 30
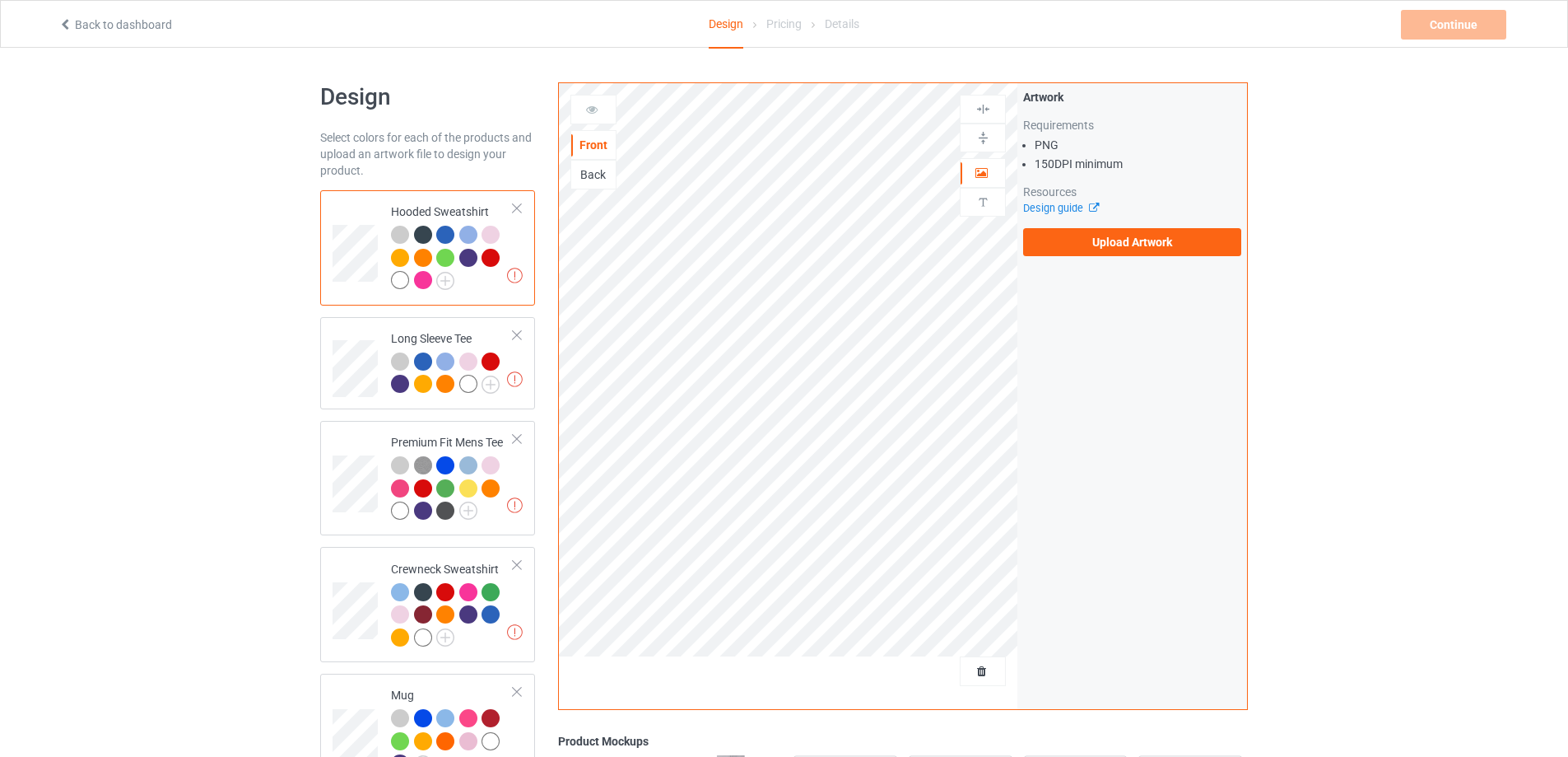
click at [576, 175] on div "Back" at bounding box center [593, 174] width 45 height 16
click at [1102, 250] on label "Upload Artwork" at bounding box center [1132, 242] width 218 height 28
click at [0, 0] on input "Upload Artwork" at bounding box center [0, 0] width 0 height 0
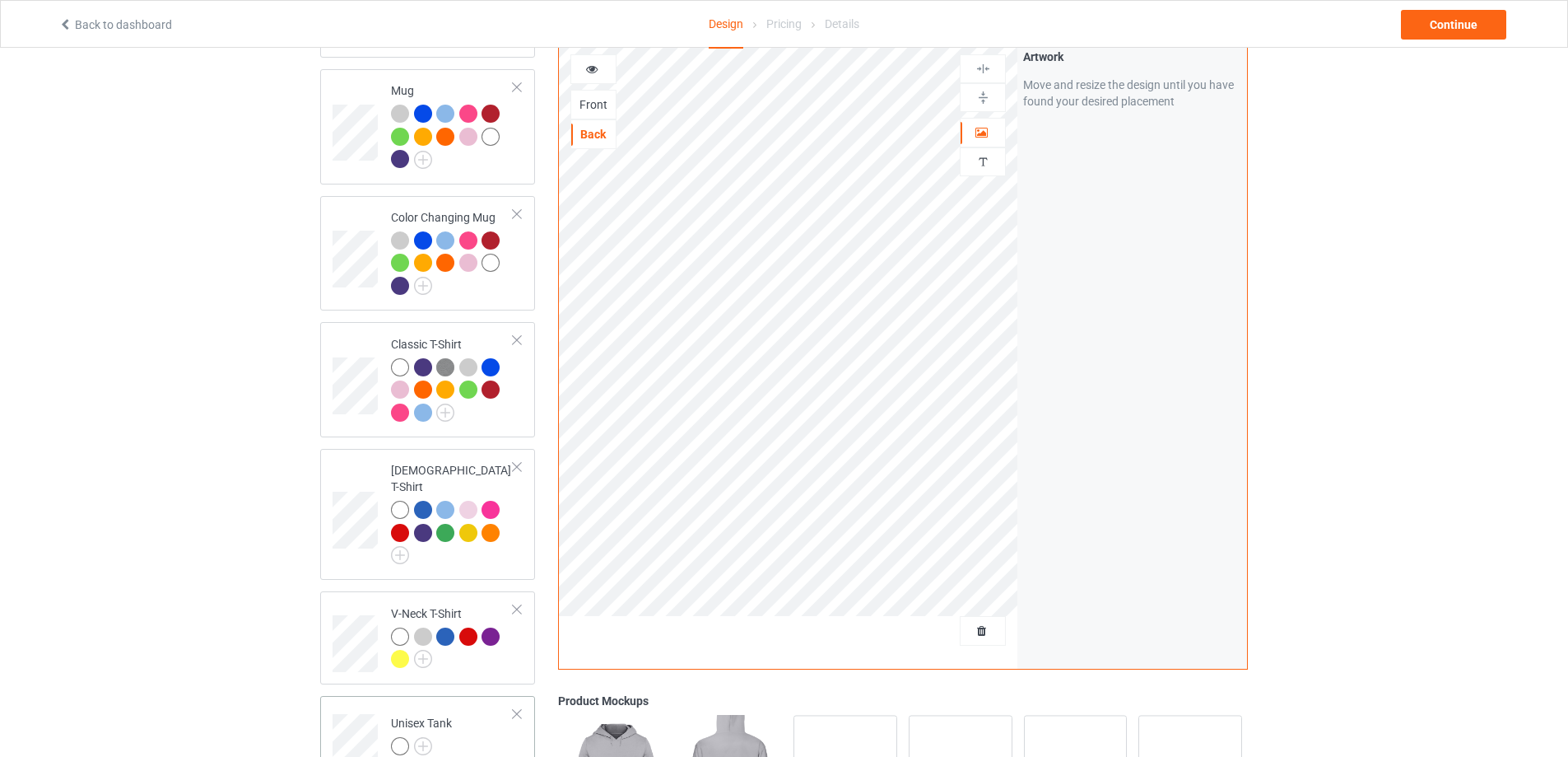
scroll to position [316, 0]
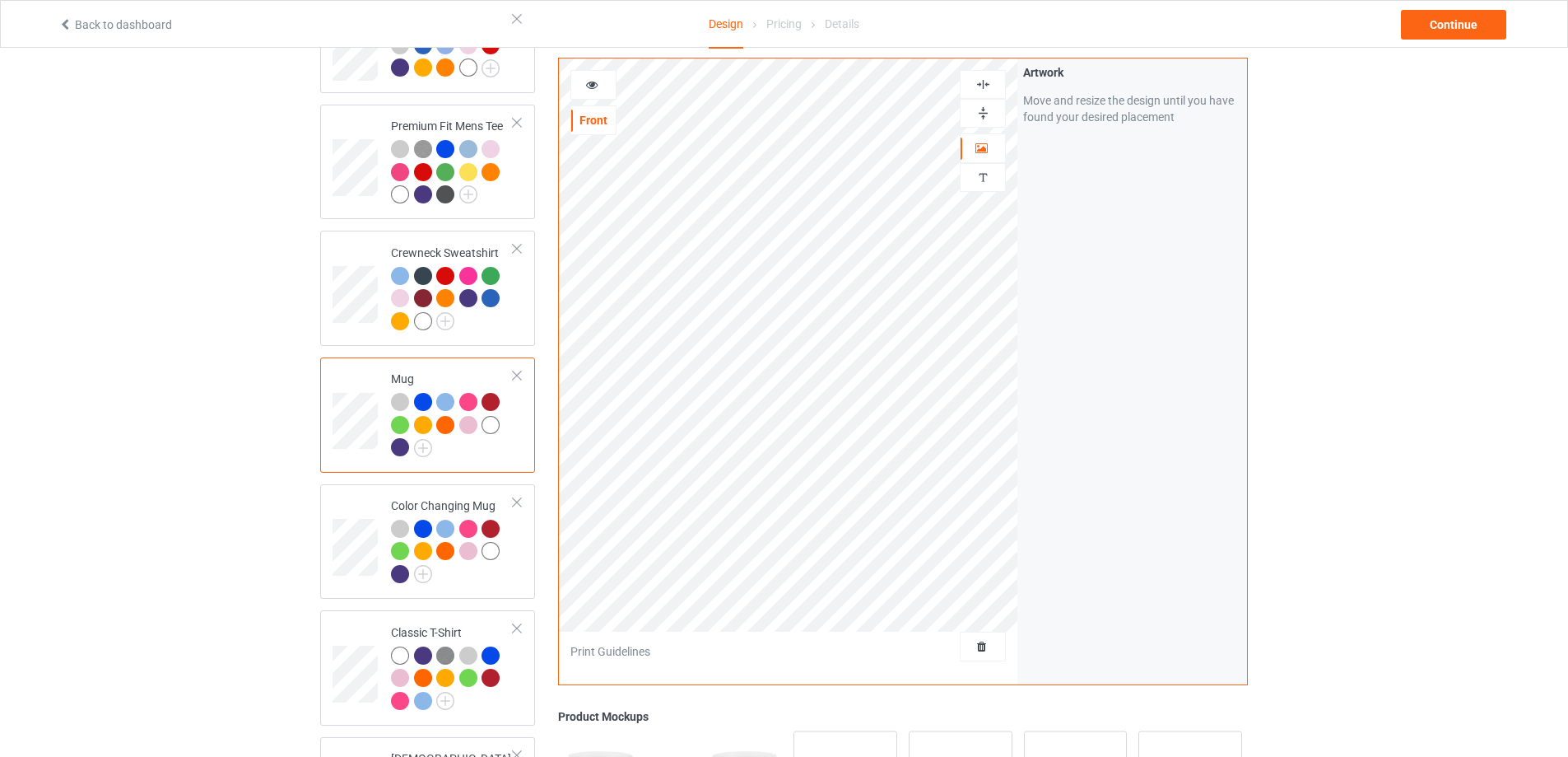
click at [978, 111] on img at bounding box center [983, 113] width 15 height 15
click at [1449, 14] on div "Continue" at bounding box center [1454, 25] width 105 height 30
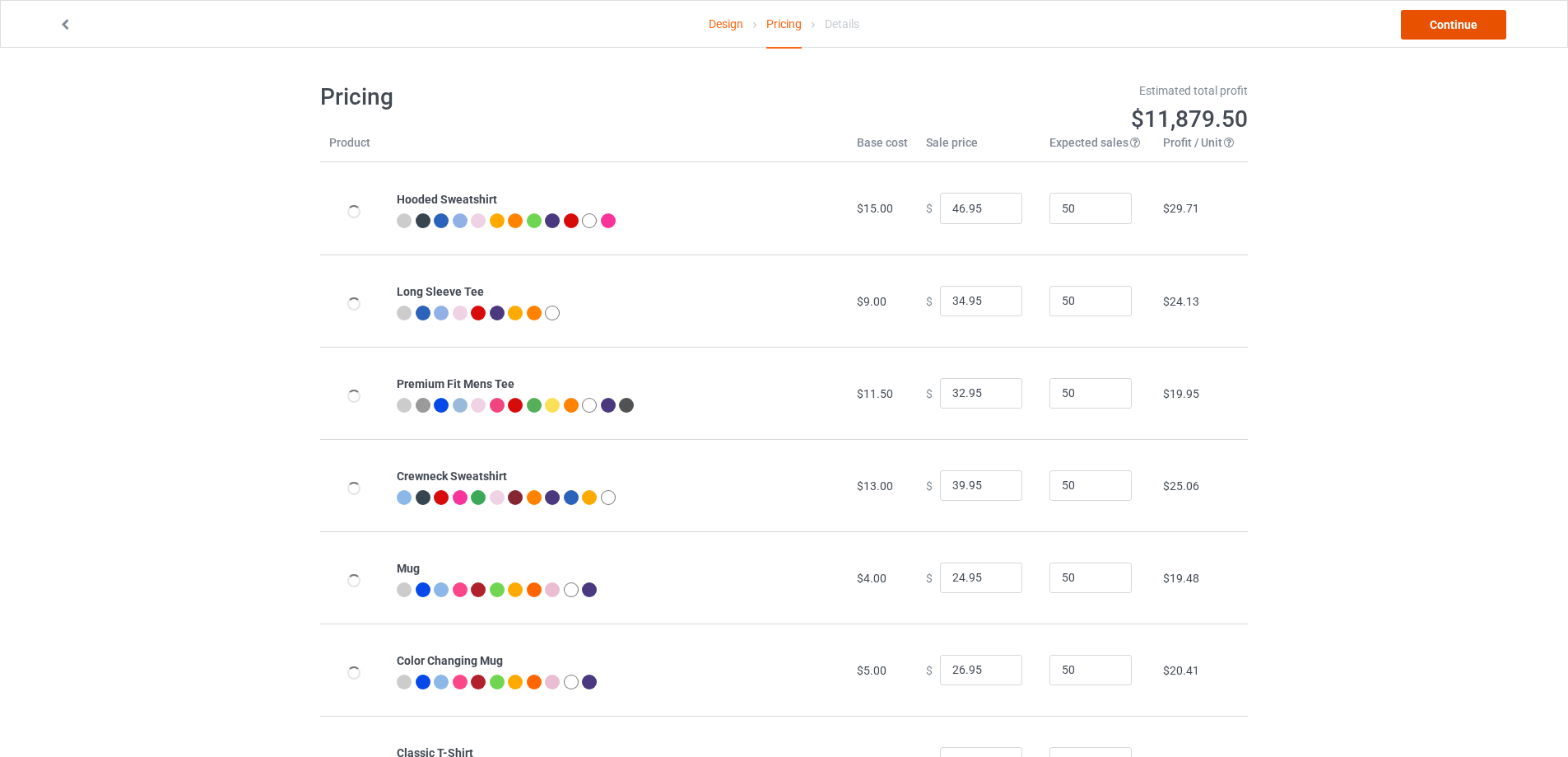
click at [1451, 20] on link "Continue" at bounding box center [1454, 25] width 105 height 30
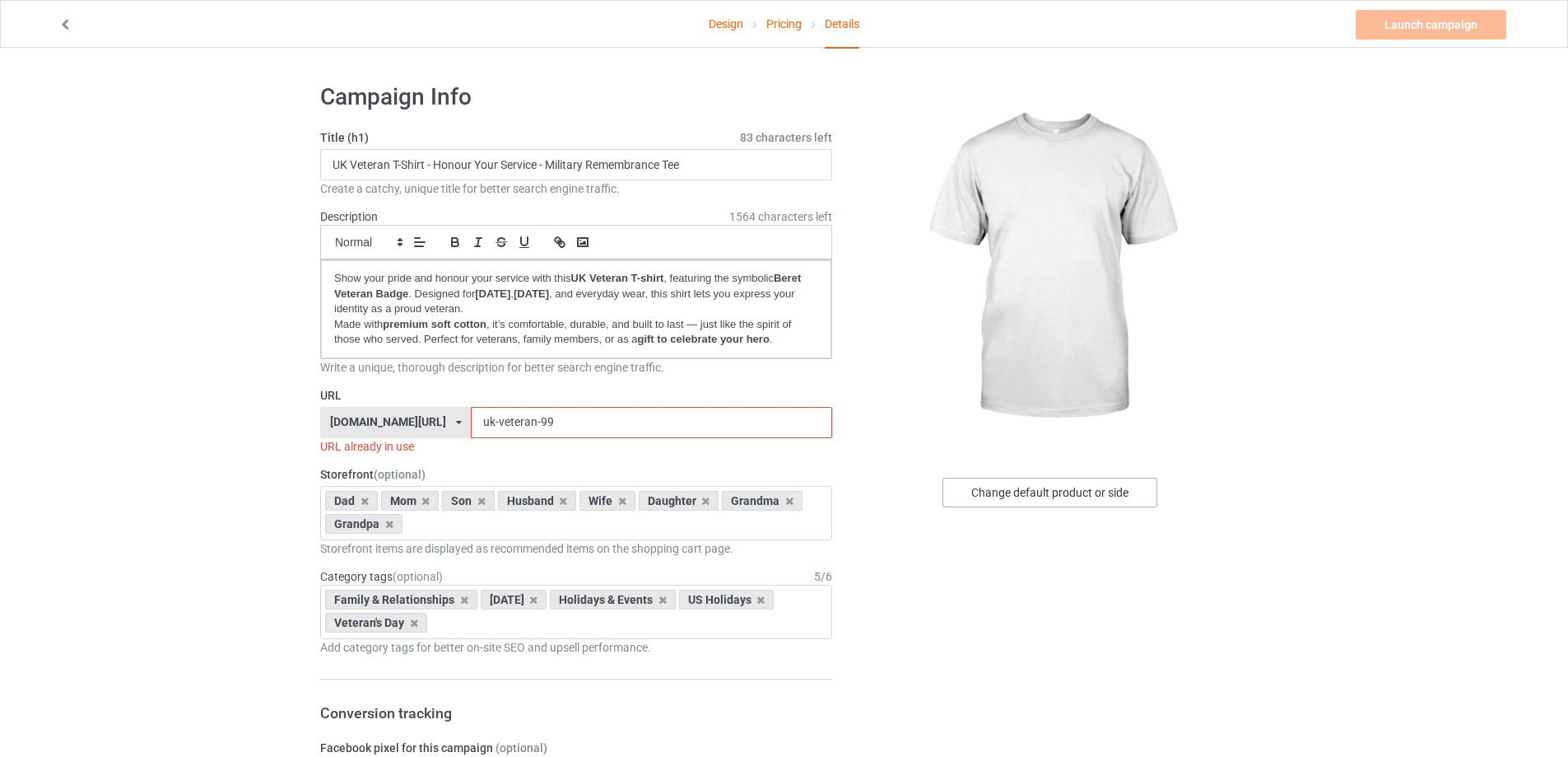
click at [1064, 495] on div "Change default product or side" at bounding box center [1050, 493] width 214 height 30
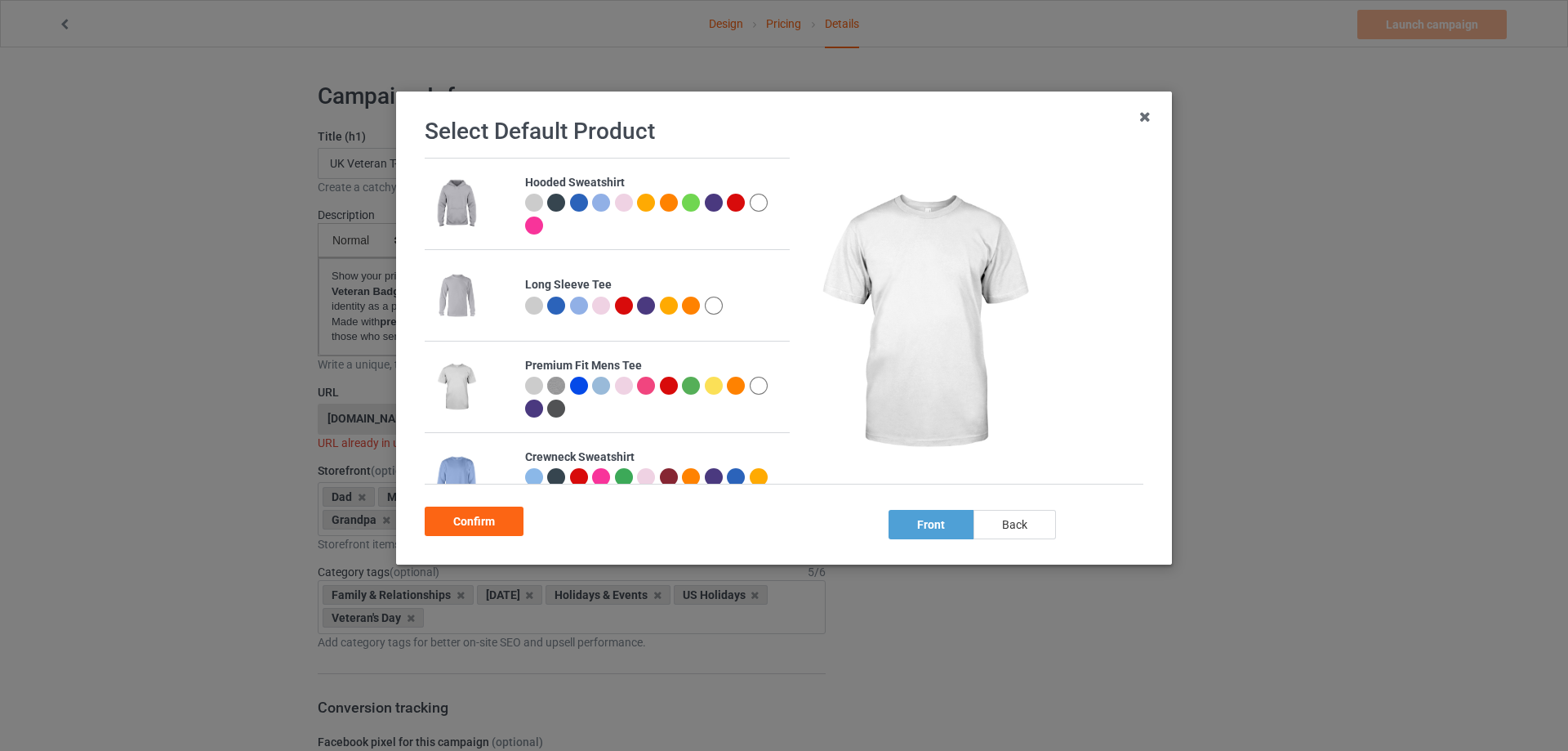
click at [1013, 523] on div "back" at bounding box center [1015, 524] width 83 height 30
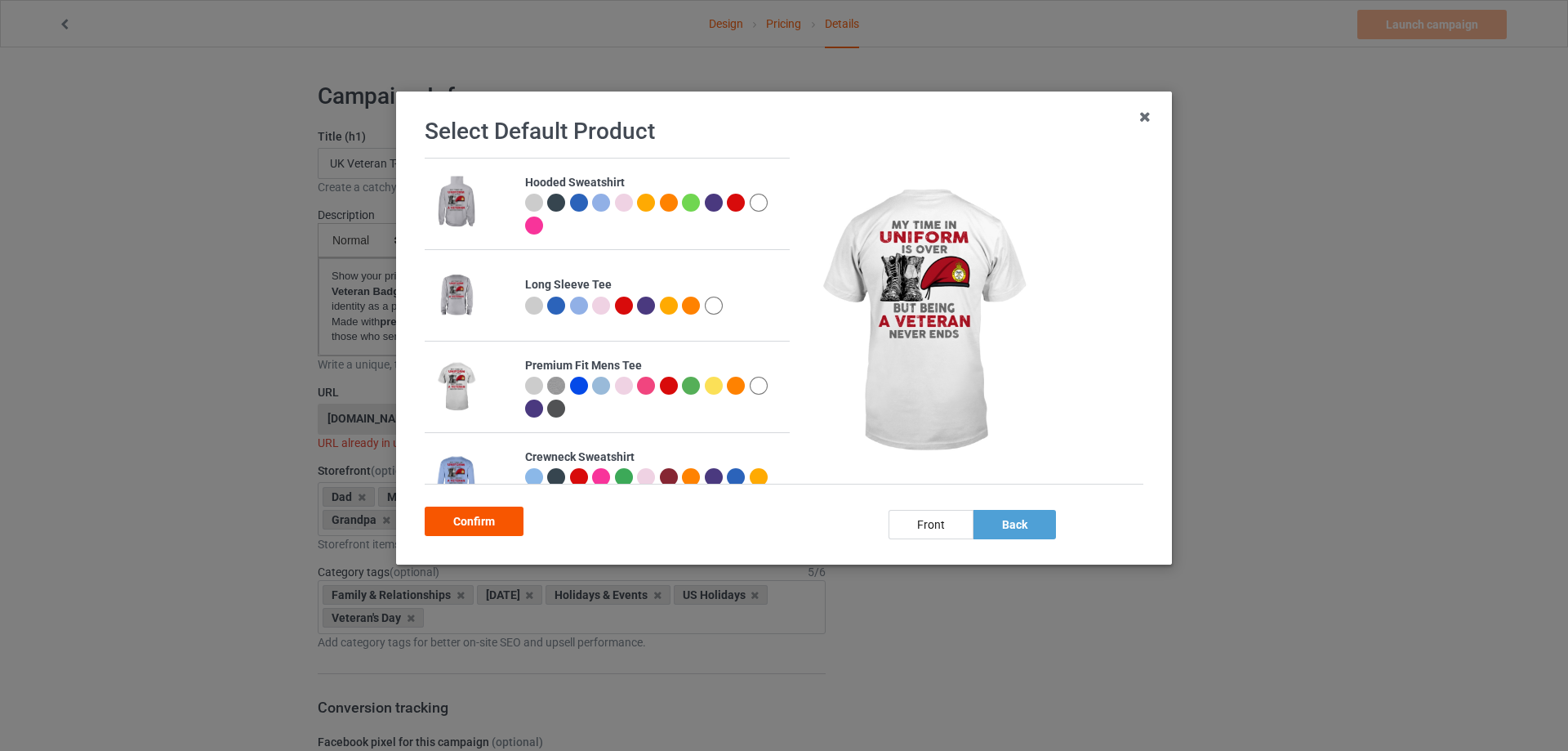
click at [487, 521] on div "Confirm" at bounding box center [474, 521] width 99 height 30
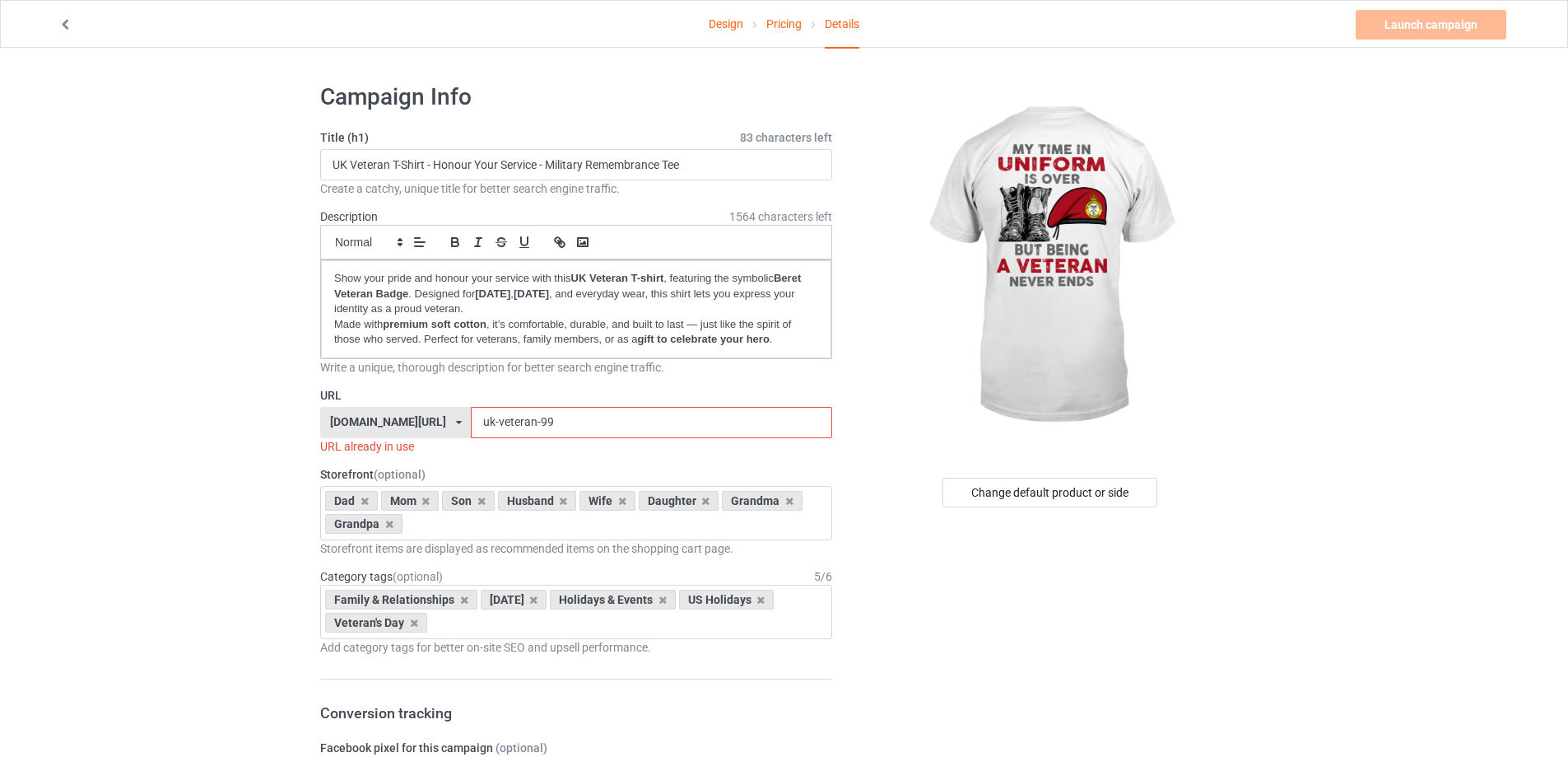
click at [510, 429] on input "uk-veteran-99" at bounding box center [650, 423] width 361 height 31
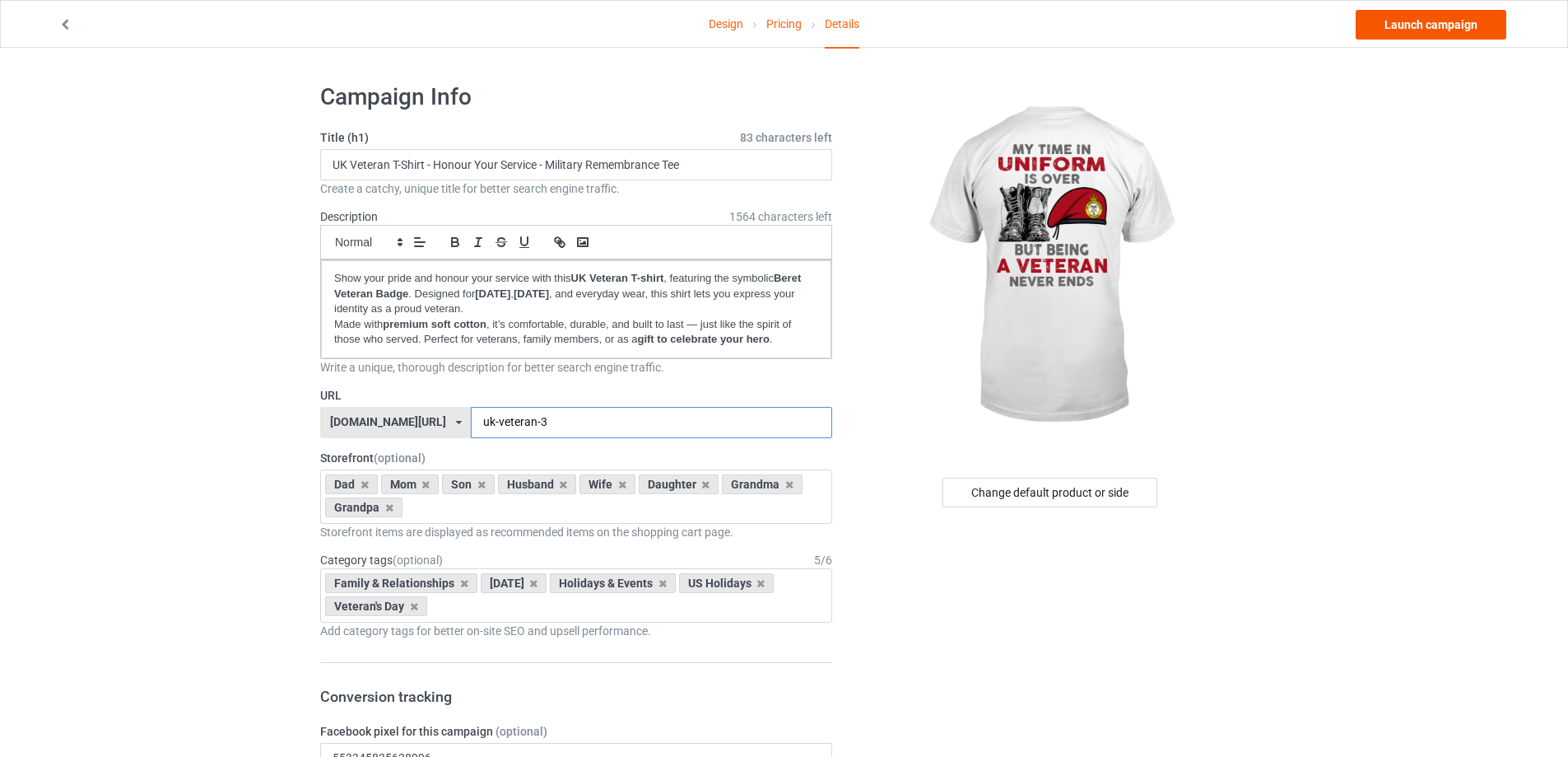
type input "uk-veteran-3"
click at [1469, 31] on link "Launch campaign" at bounding box center [1431, 25] width 151 height 30
